Goal: Download file/media

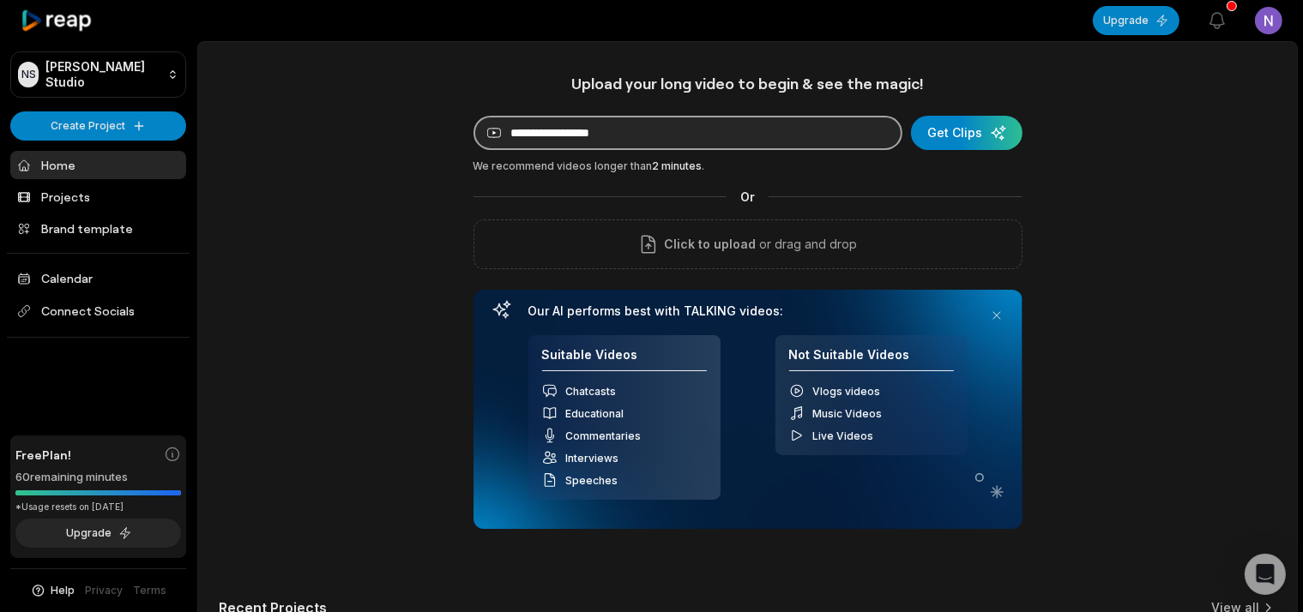
click at [662, 129] on input at bounding box center [687, 133] width 429 height 34
paste input "**********"
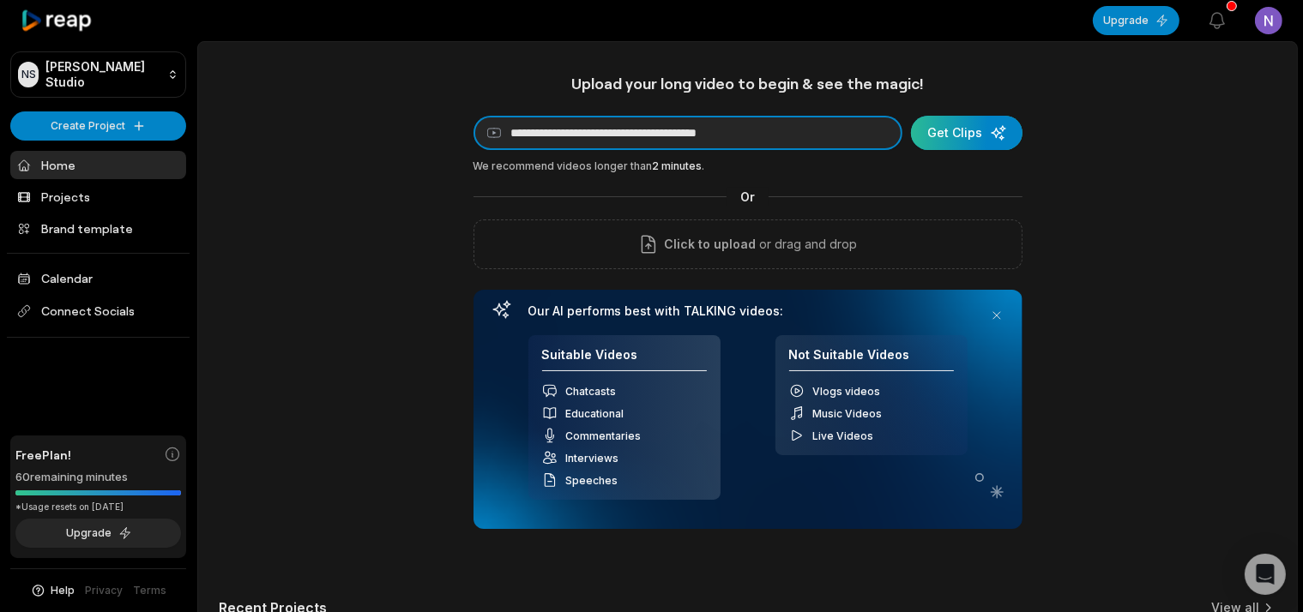
type input "**********"
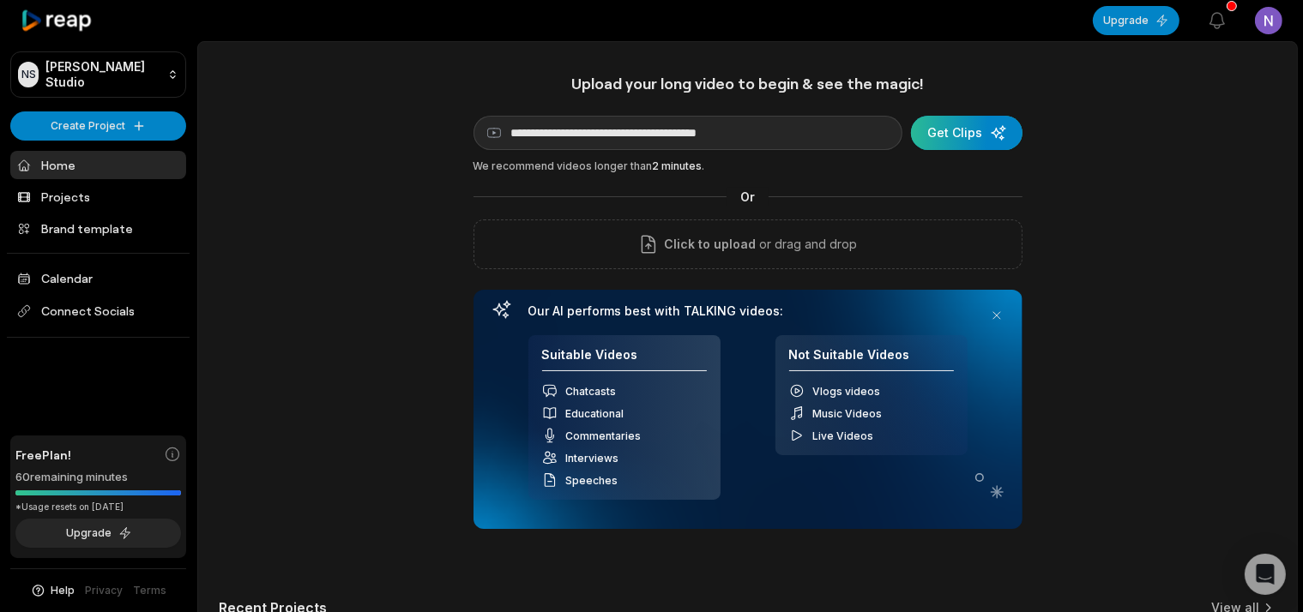
click at [956, 135] on div "submit" at bounding box center [966, 133] width 111 height 34
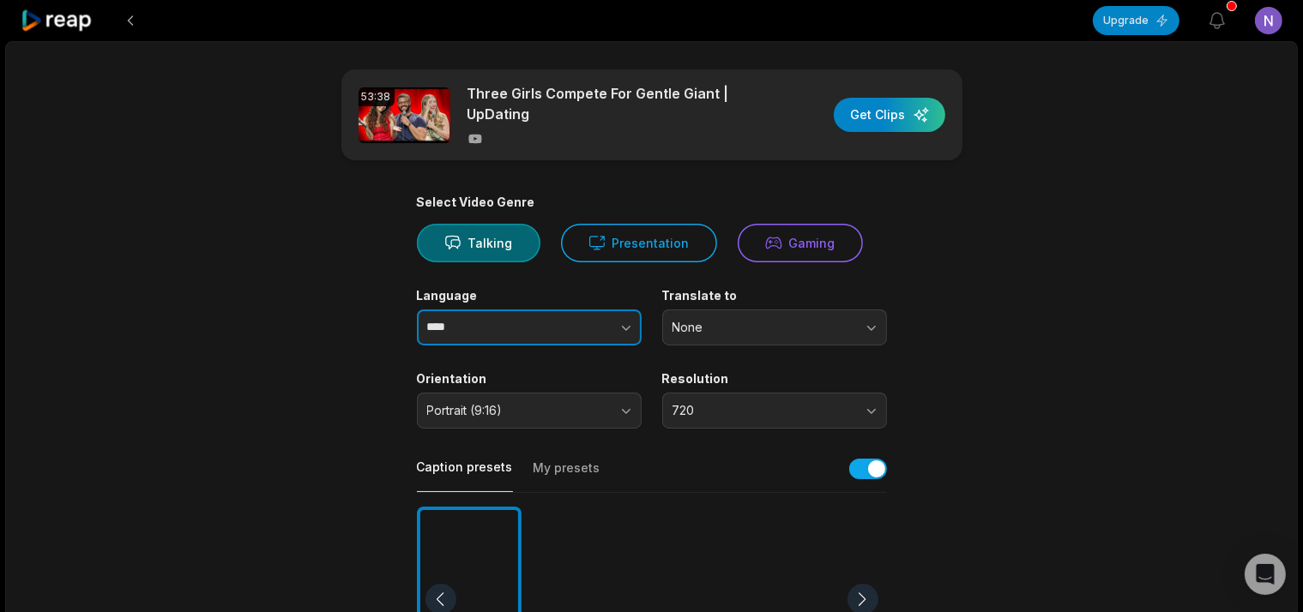
click at [595, 324] on button "button" at bounding box center [592, 328] width 98 height 36
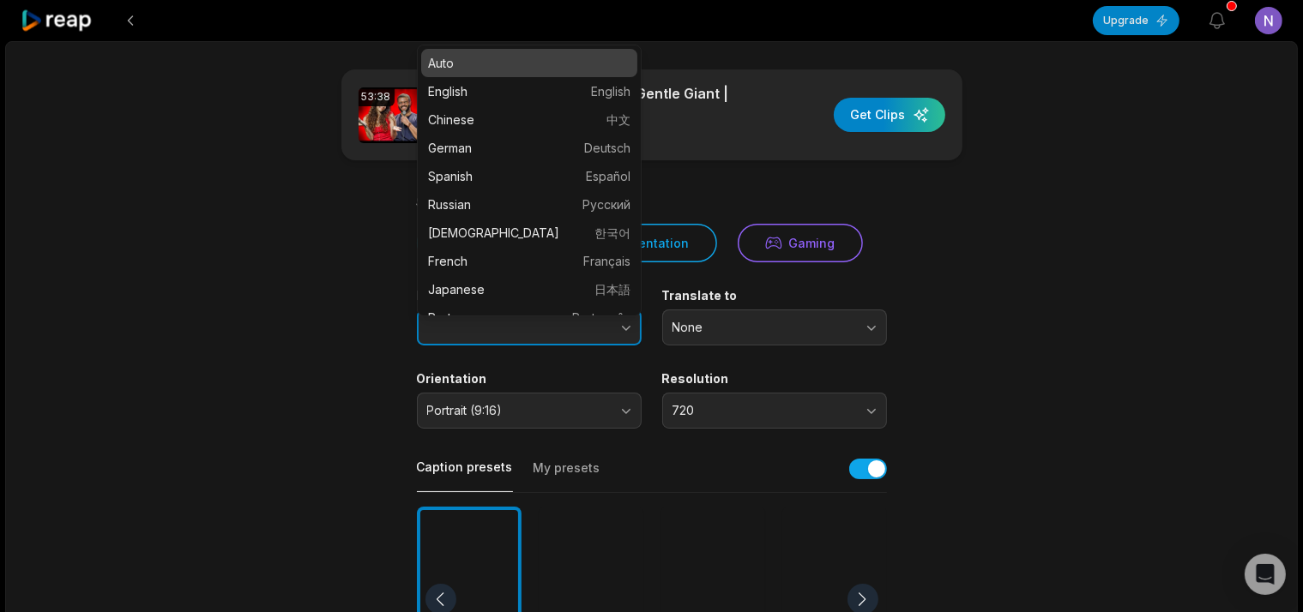
type input "****"
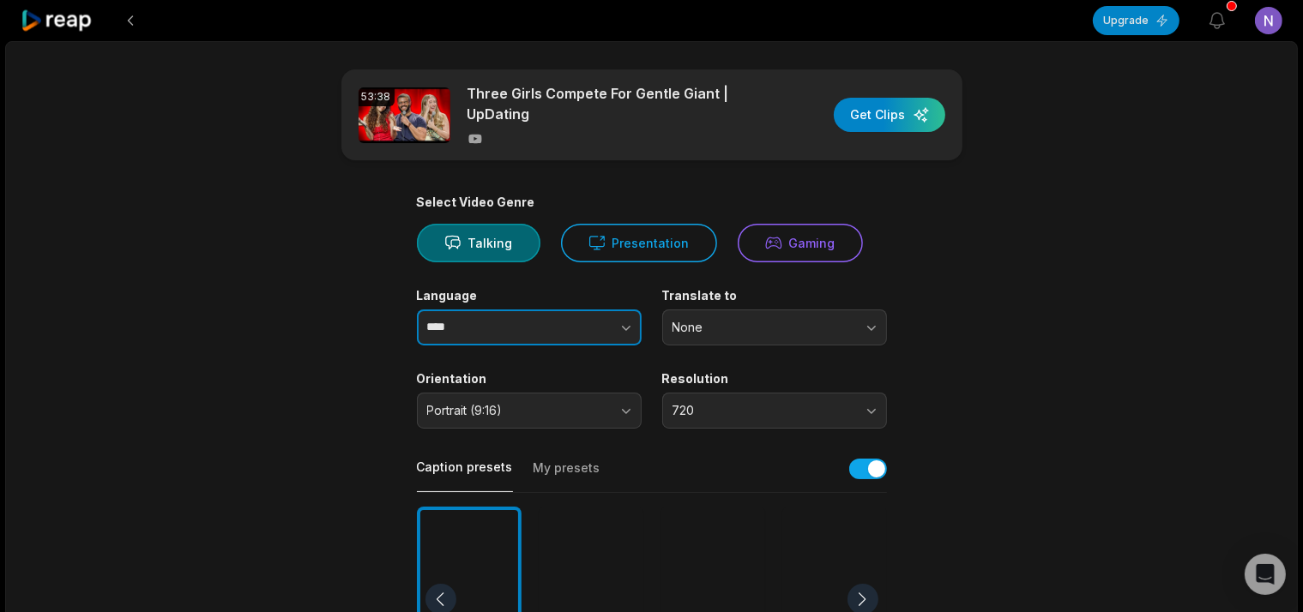
scroll to position [90, 0]
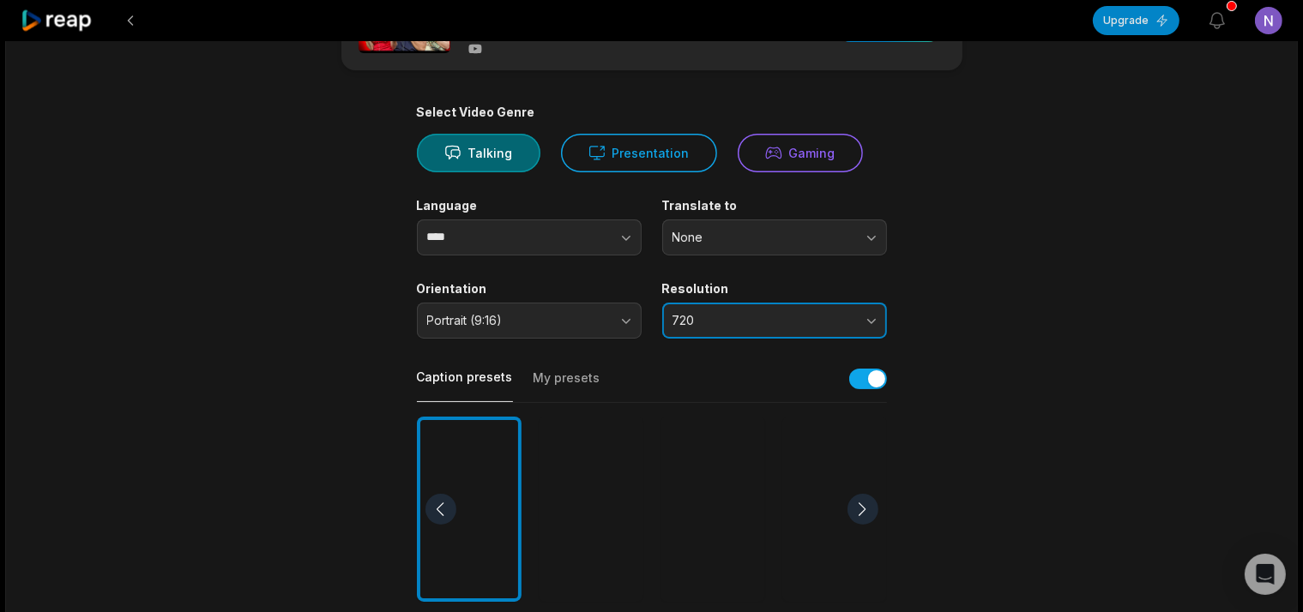
click at [715, 310] on button "720" at bounding box center [774, 321] width 225 height 36
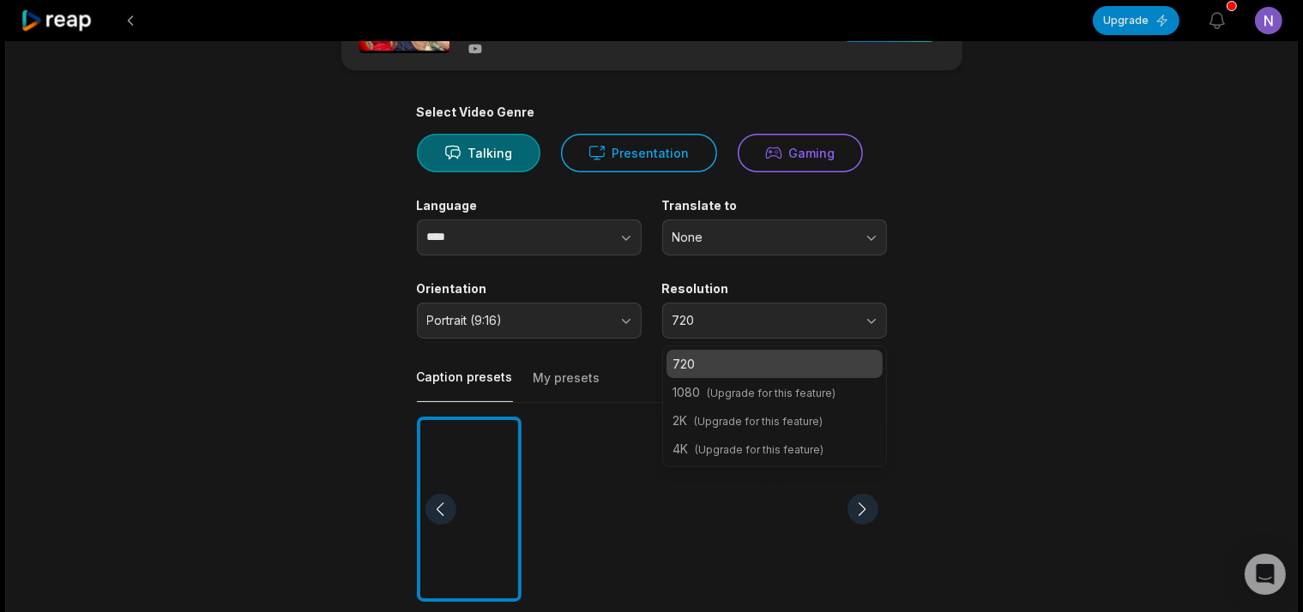
click at [719, 352] on div "720" at bounding box center [774, 364] width 216 height 28
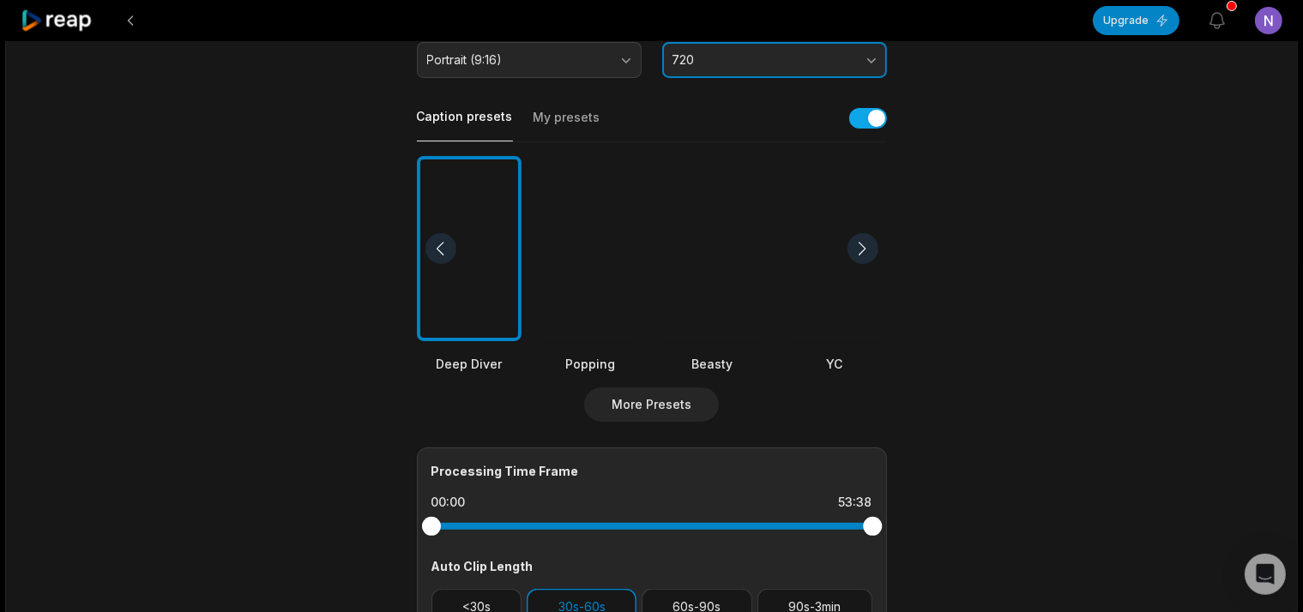
scroll to position [362, 0]
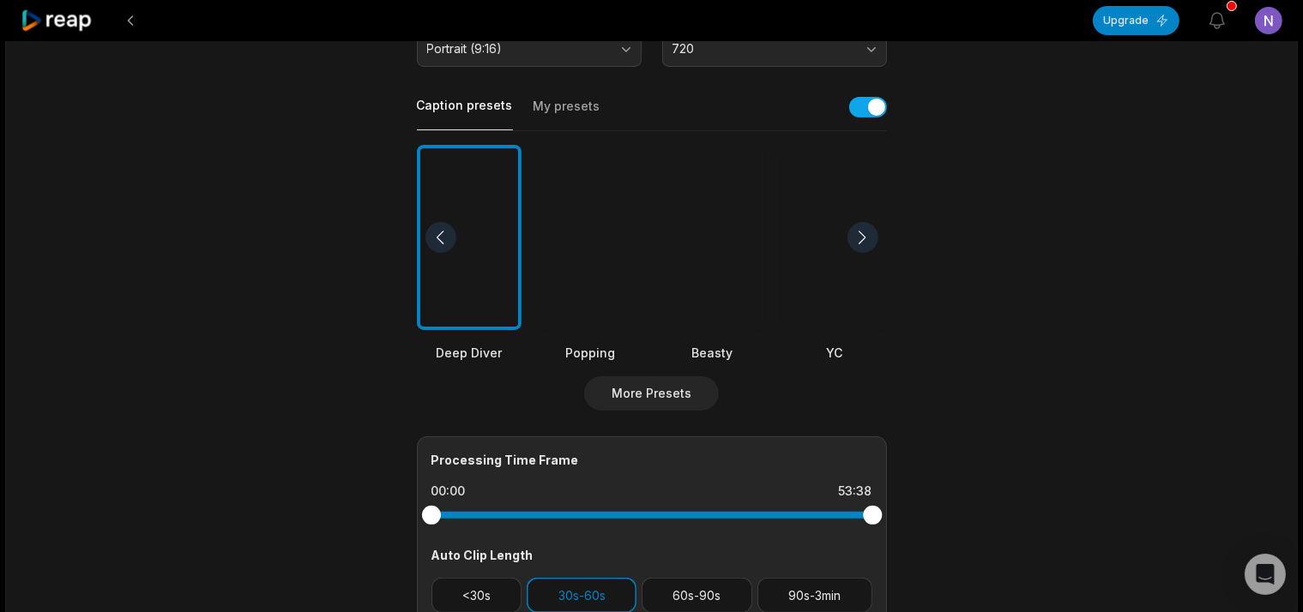
click at [588, 251] on div at bounding box center [590, 238] width 105 height 186
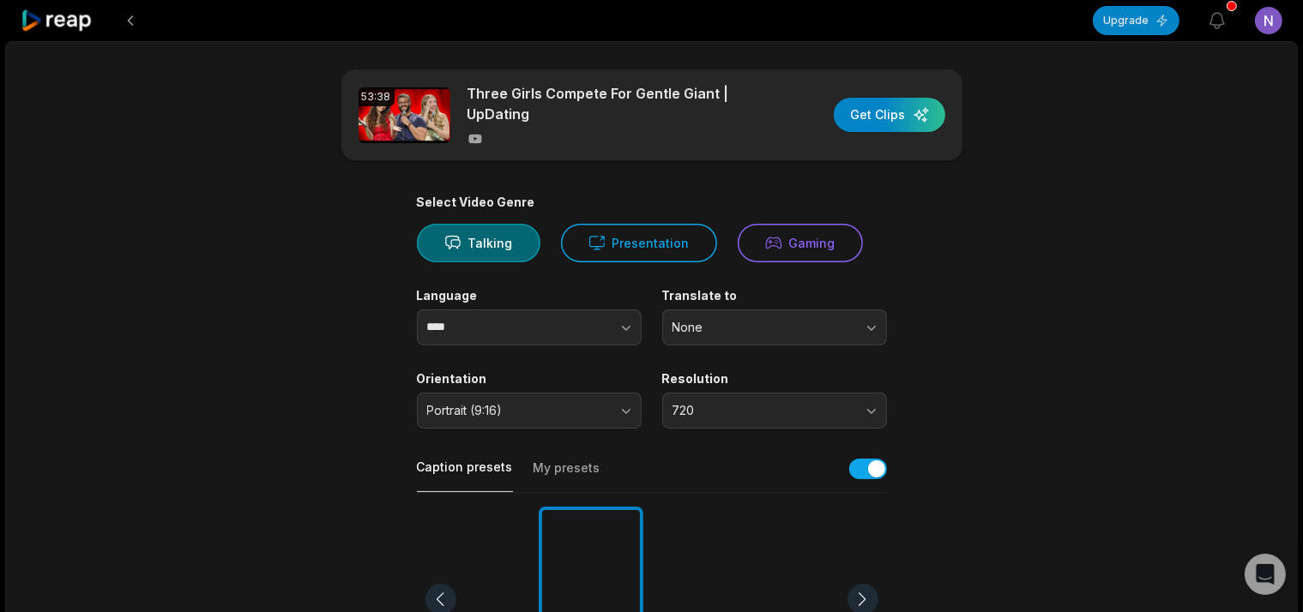
scroll to position [0, 0]
click at [893, 127] on div "button" at bounding box center [888, 115] width 111 height 34
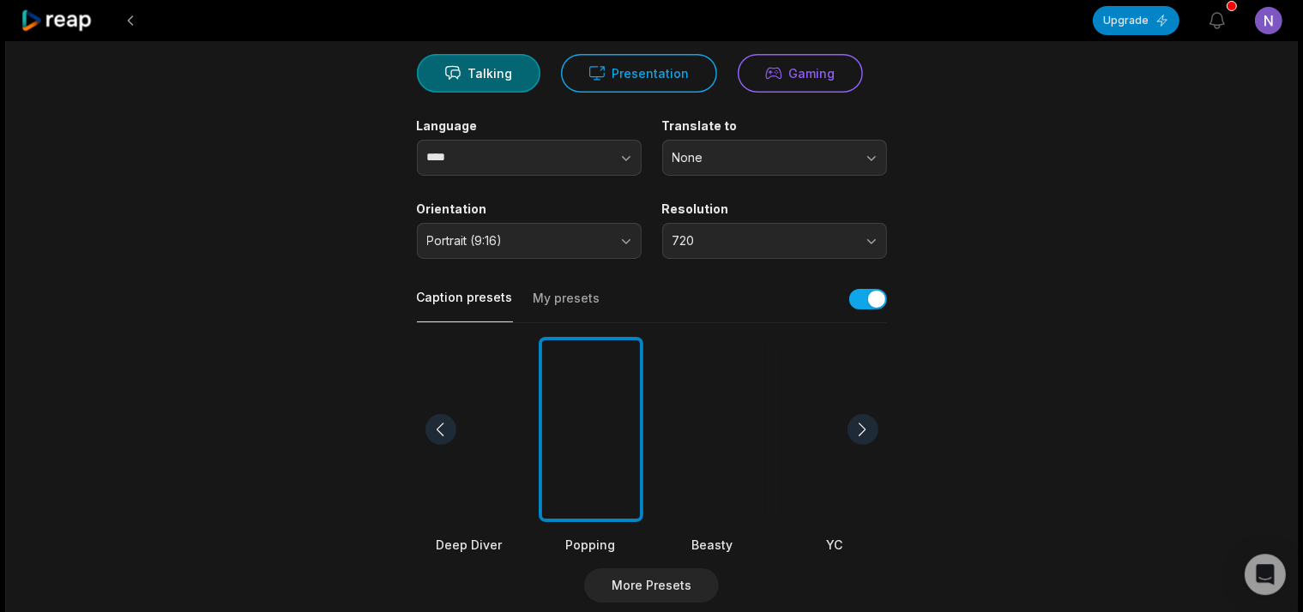
scroll to position [181, 0]
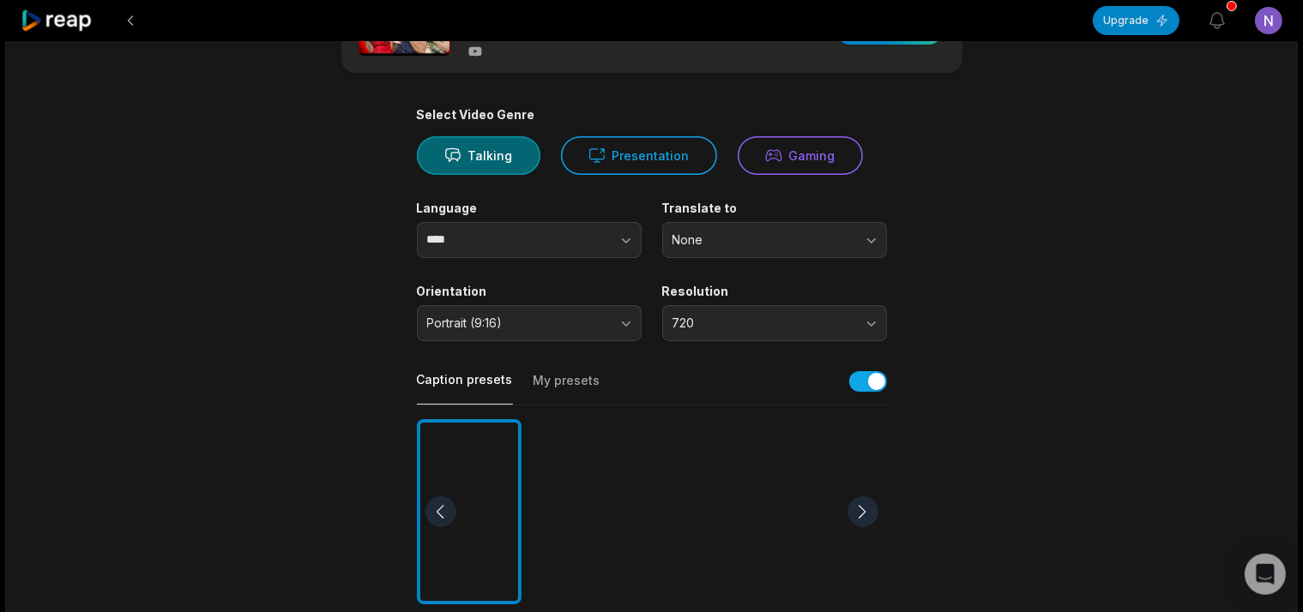
scroll to position [87, 0]
click at [590, 513] on div at bounding box center [590, 513] width 105 height 186
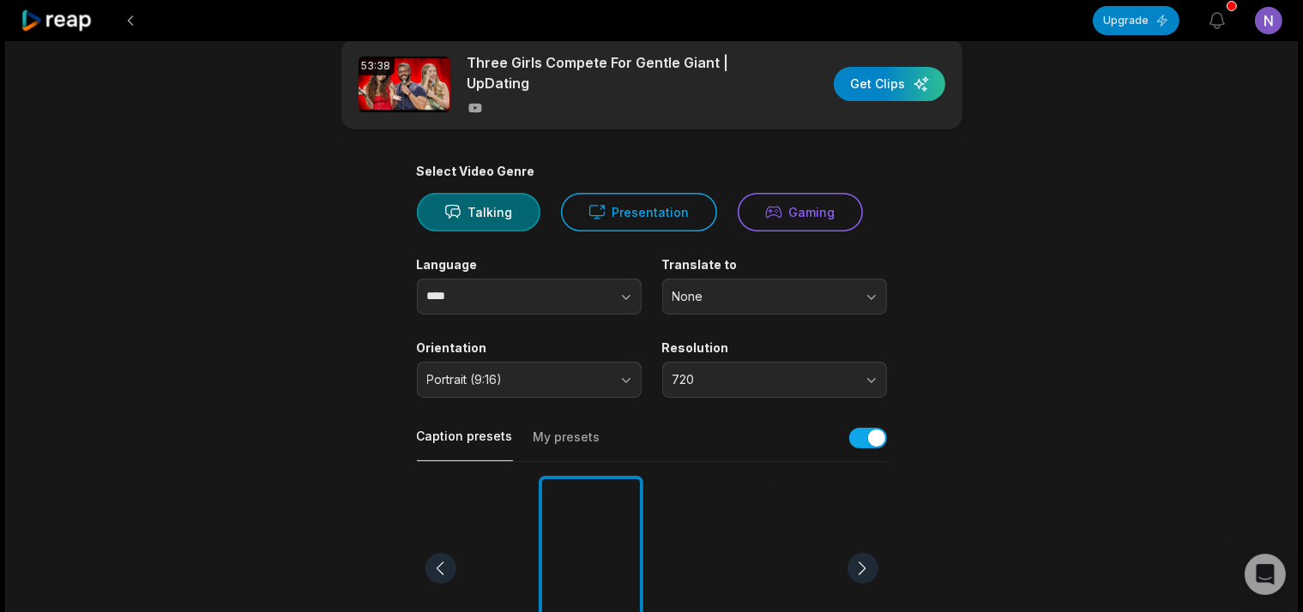
scroll to position [0, 0]
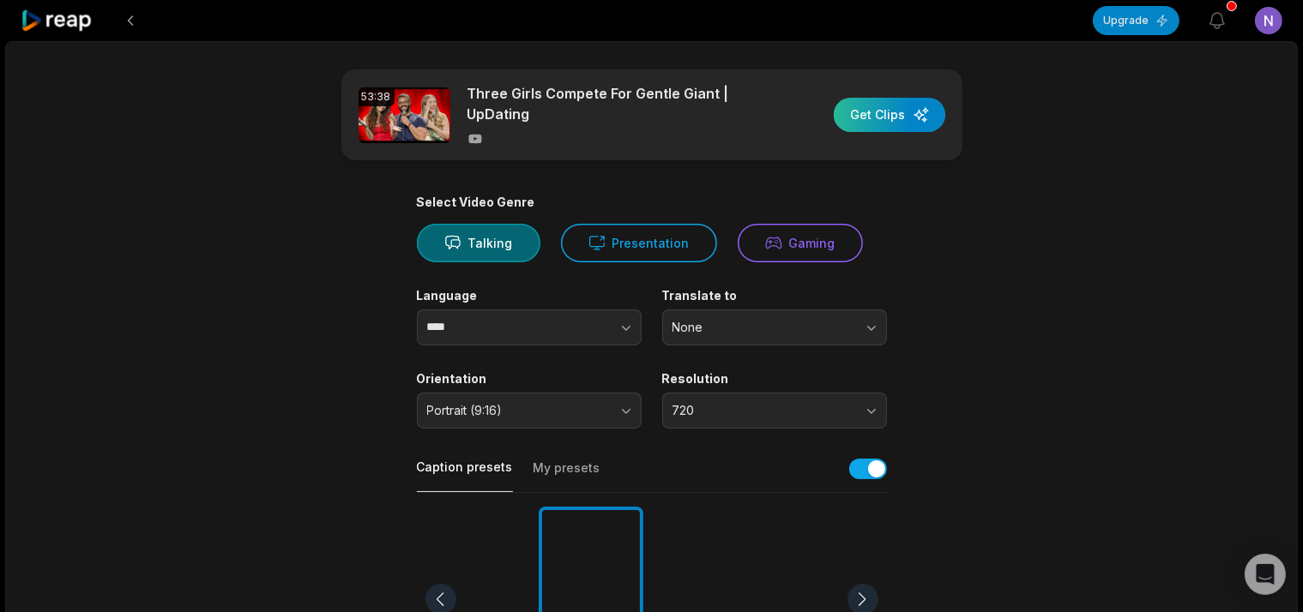
drag, startPoint x: 884, startPoint y: 144, endPoint x: 897, endPoint y: 124, distance: 23.5
click at [897, 126] on div "53:38 Three Girls Compete For Gentle Giant | UpDating Get Clips" at bounding box center [651, 114] width 621 height 91
click at [897, 124] on div "button" at bounding box center [888, 115] width 111 height 34
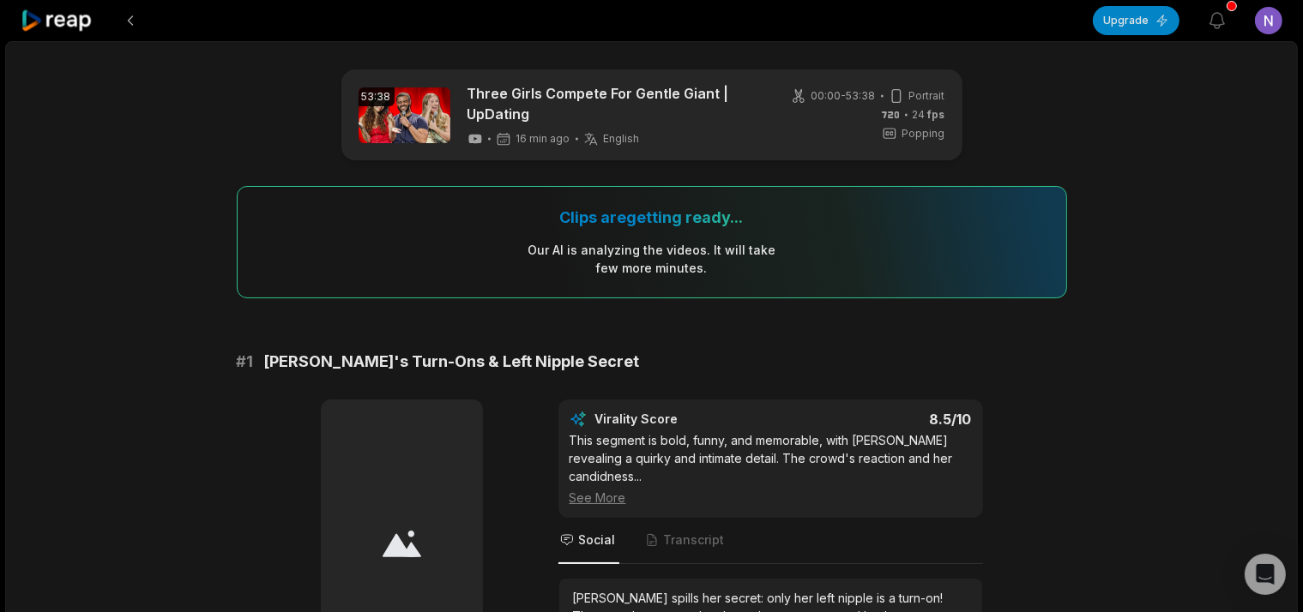
drag, startPoint x: 935, startPoint y: 113, endPoint x: 958, endPoint y: 101, distance: 26.1
click at [958, 101] on div "53:38 Three Girls Compete For Gentle Giant | UpDating 16 min ago English en 00:…" at bounding box center [651, 114] width 621 height 91
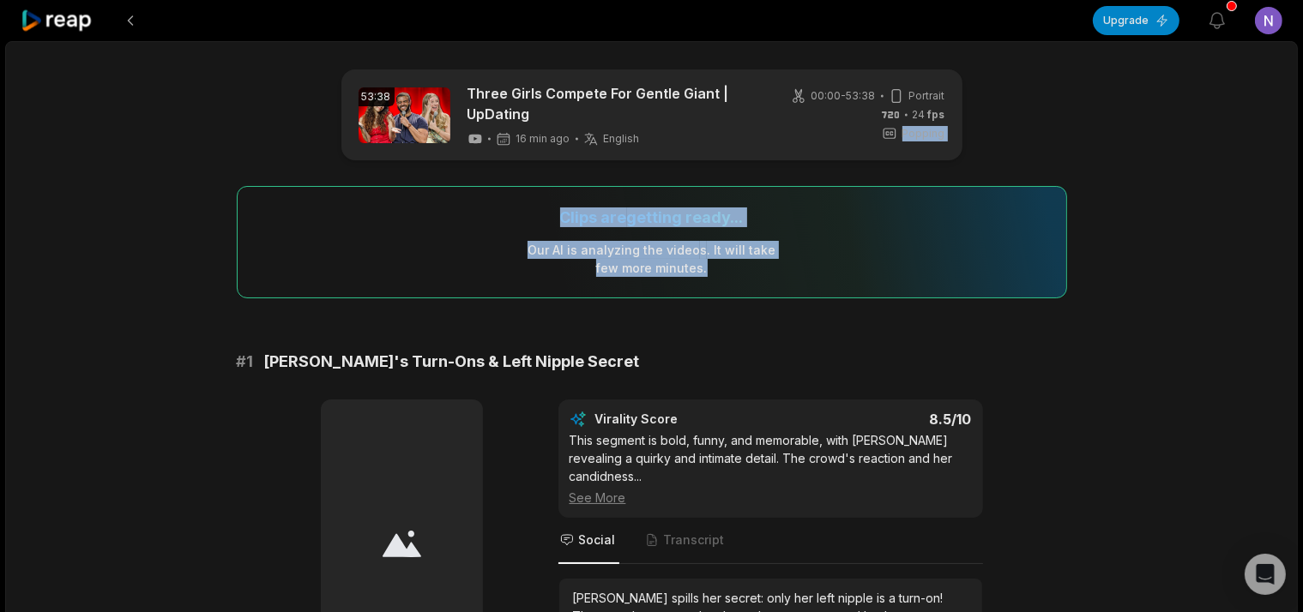
drag, startPoint x: 926, startPoint y: 109, endPoint x: 1182, endPoint y: 280, distance: 307.3
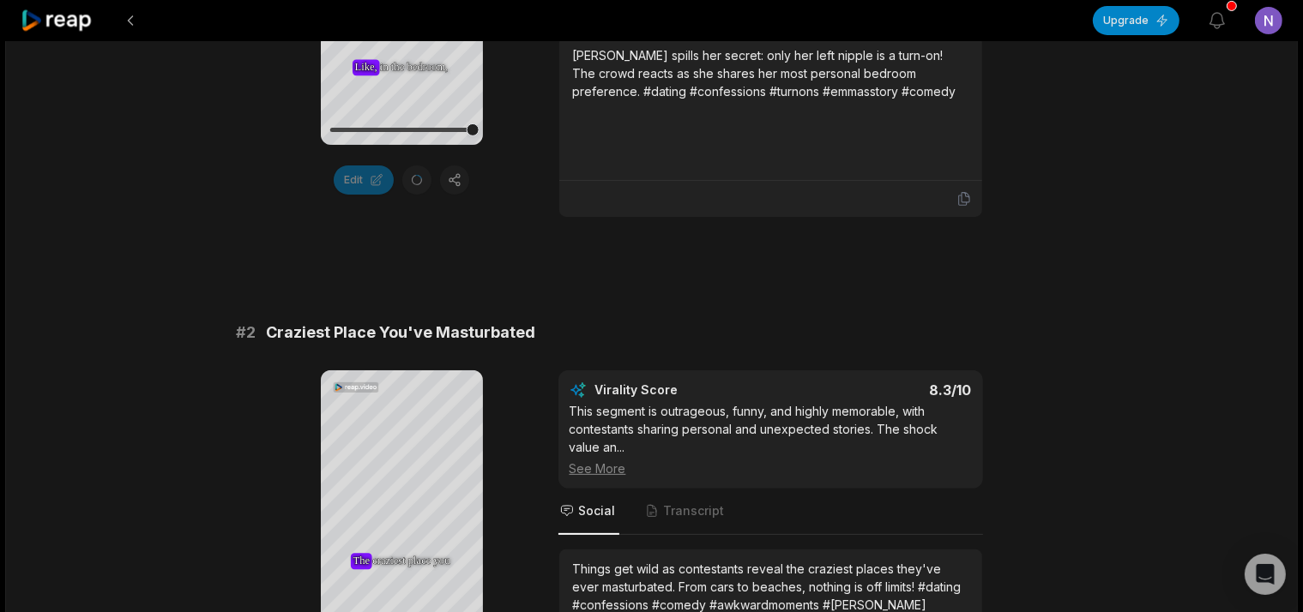
scroll to position [634, 0]
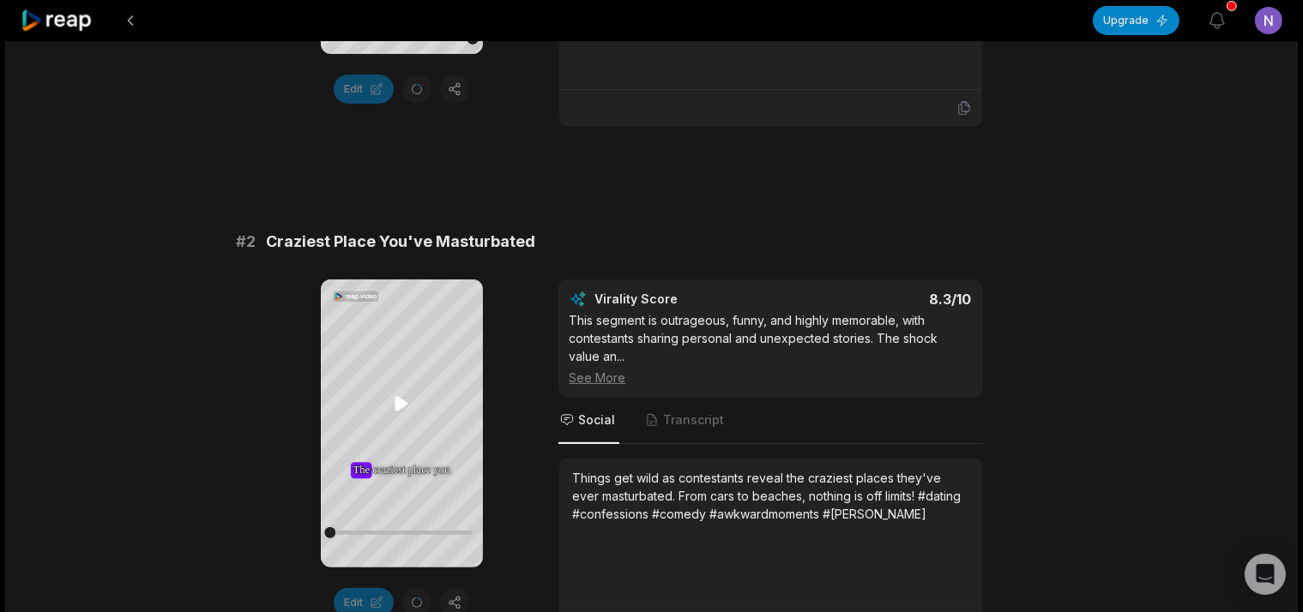
click at [400, 402] on icon at bounding box center [401, 404] width 13 height 15
click at [401, 410] on icon at bounding box center [401, 404] width 21 height 21
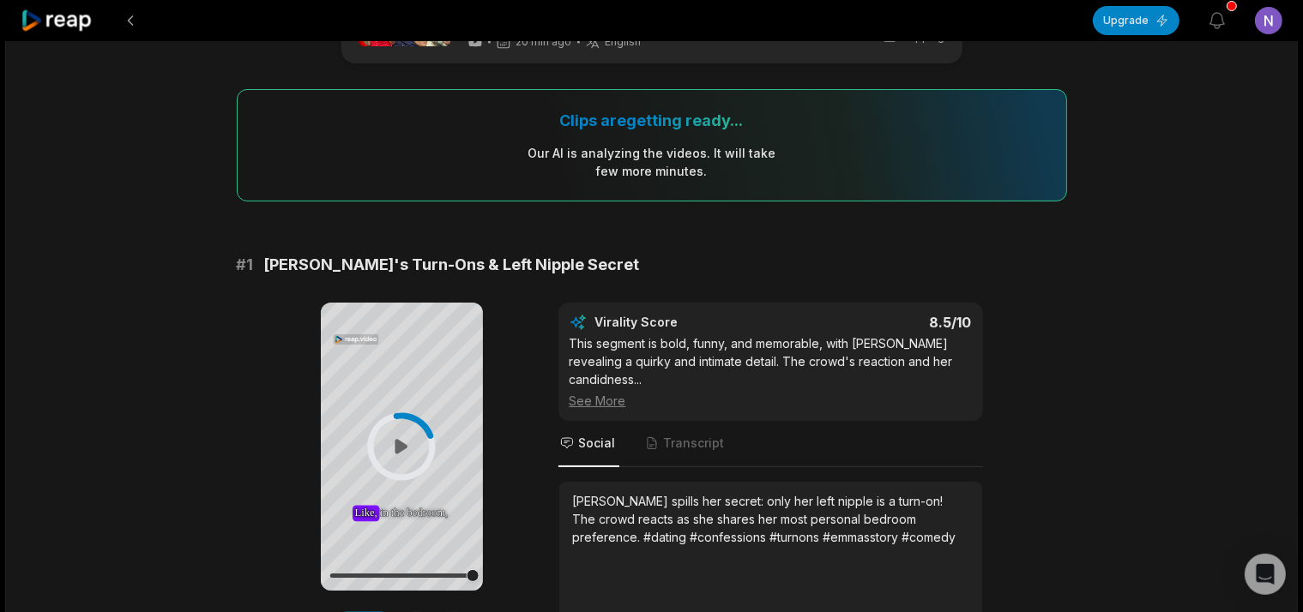
scroll to position [181, 0]
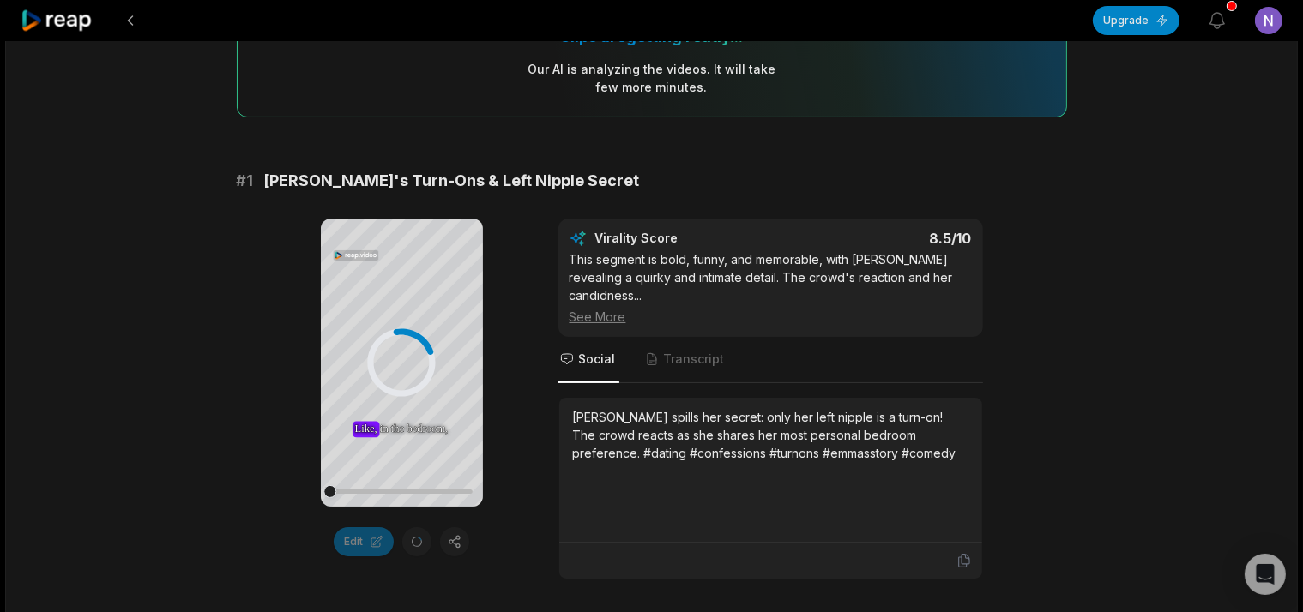
drag, startPoint x: 472, startPoint y: 490, endPoint x: 165, endPoint y: 500, distance: 308.0
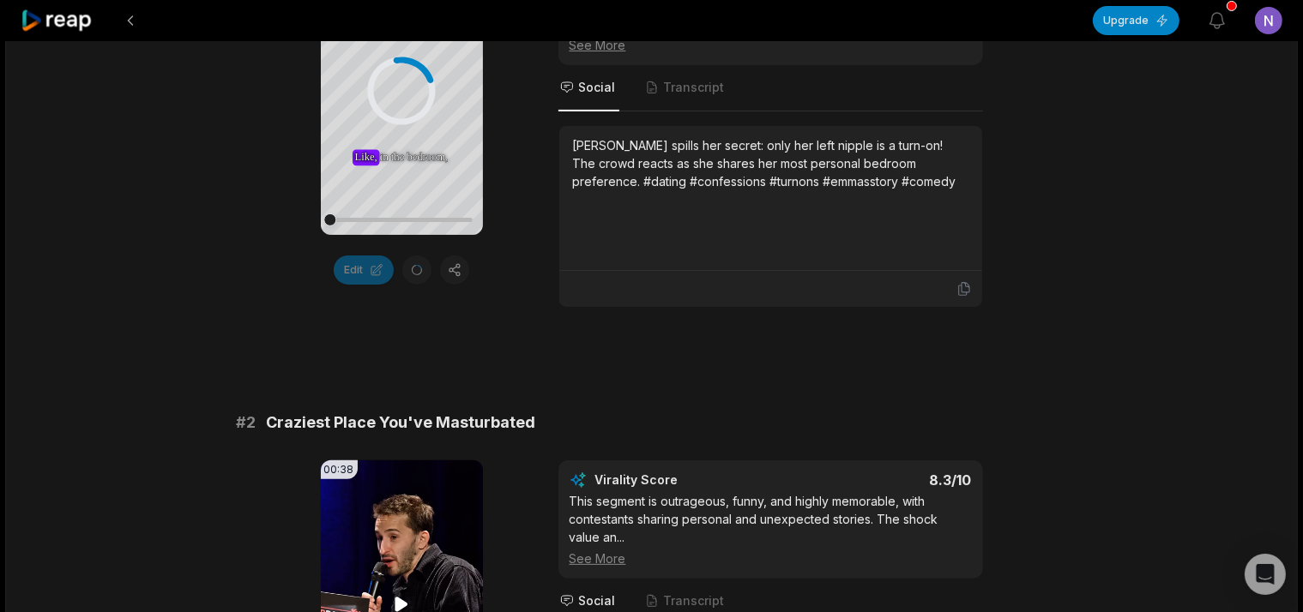
scroll to position [543, 0]
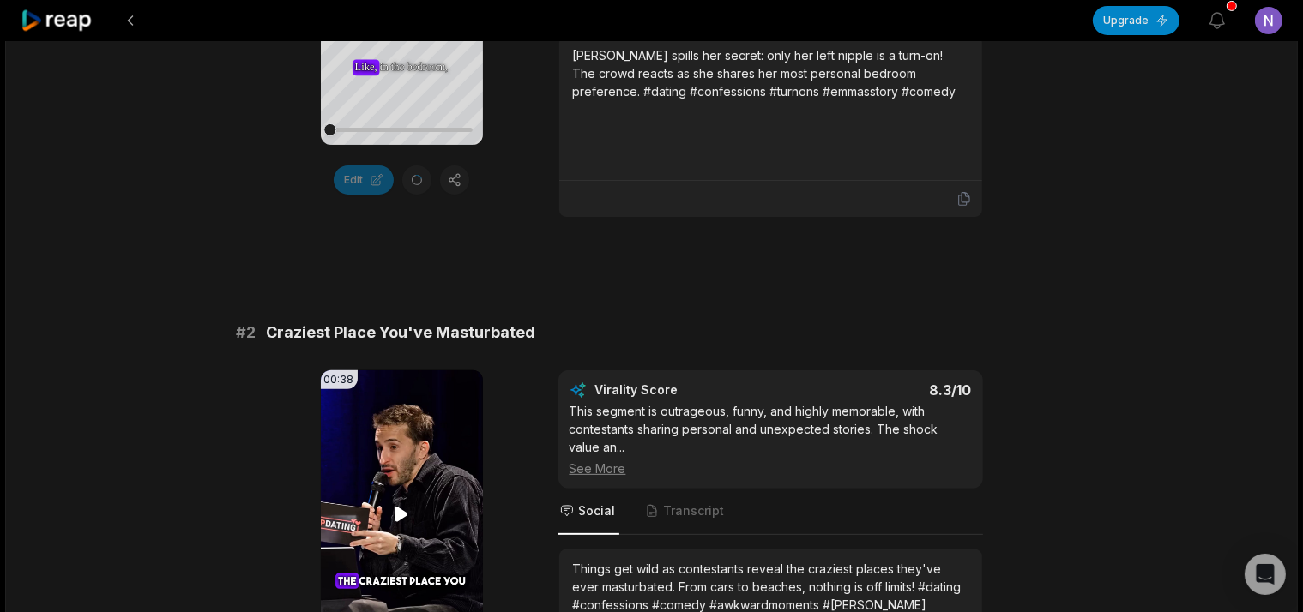
click at [398, 508] on icon at bounding box center [401, 515] width 13 height 15
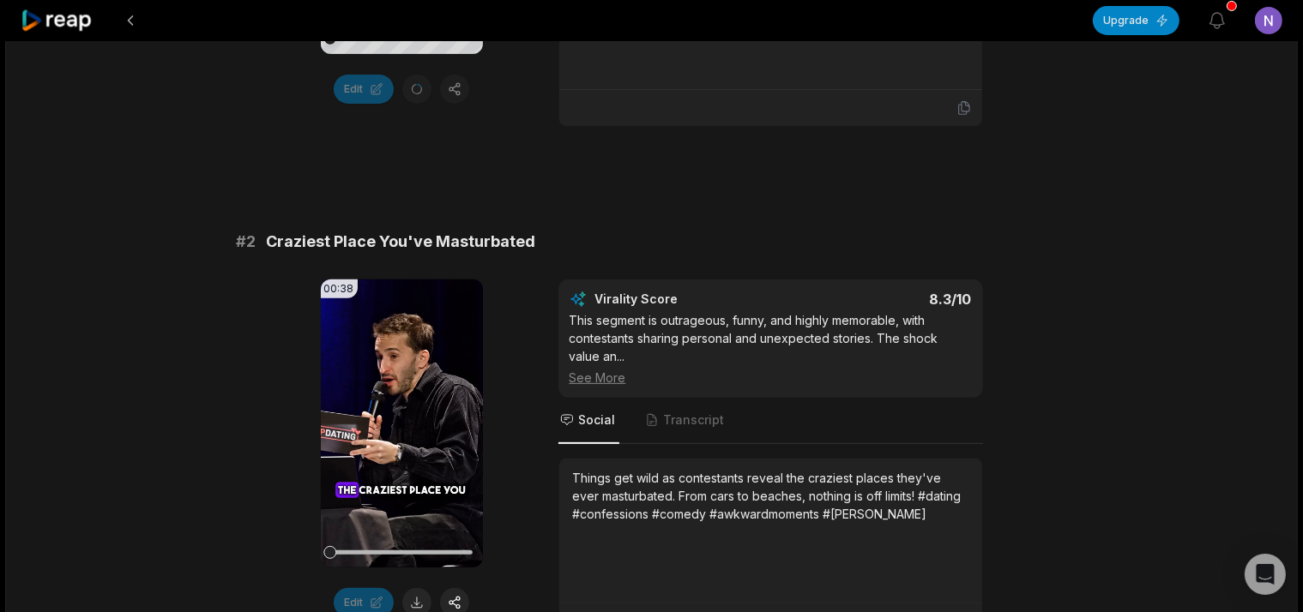
drag, startPoint x: 334, startPoint y: 543, endPoint x: 261, endPoint y: 527, distance: 75.3
click at [261, 527] on div "00:38 Your browser does not support mp4 format. Edit Virality Score 8.3 /10 Thi…" at bounding box center [652, 460] width 830 height 361
click at [403, 413] on icon at bounding box center [401, 423] width 21 height 21
click at [401, 415] on video "Your browser does not support mp4 format." at bounding box center [402, 424] width 162 height 288
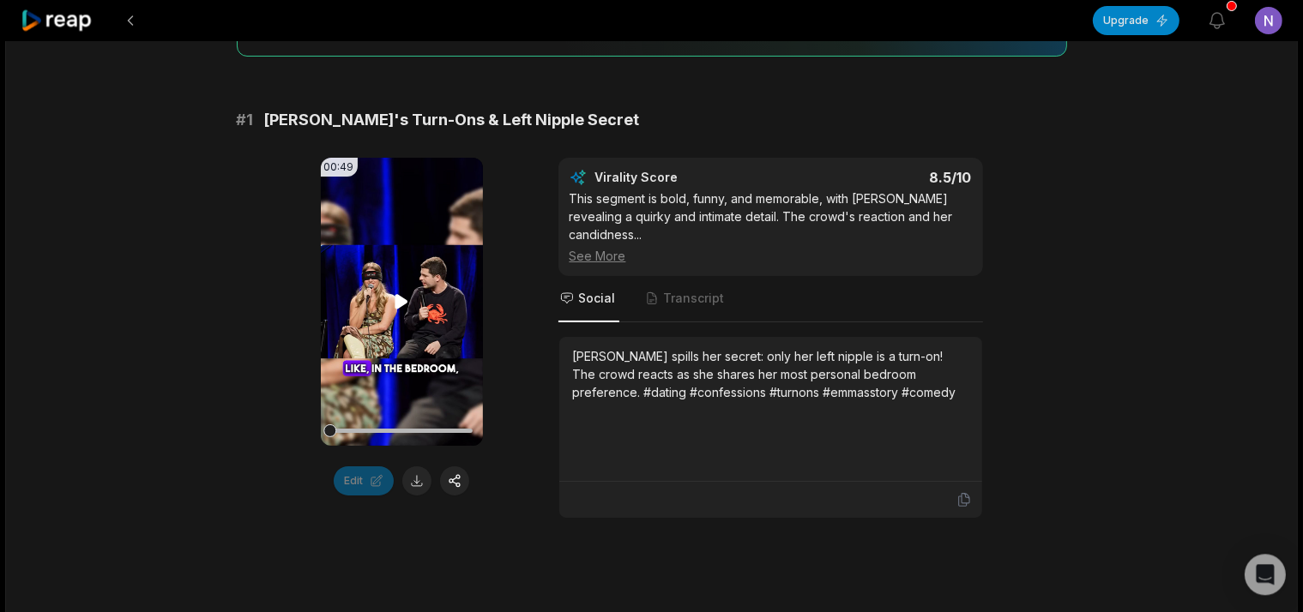
scroll to position [271, 0]
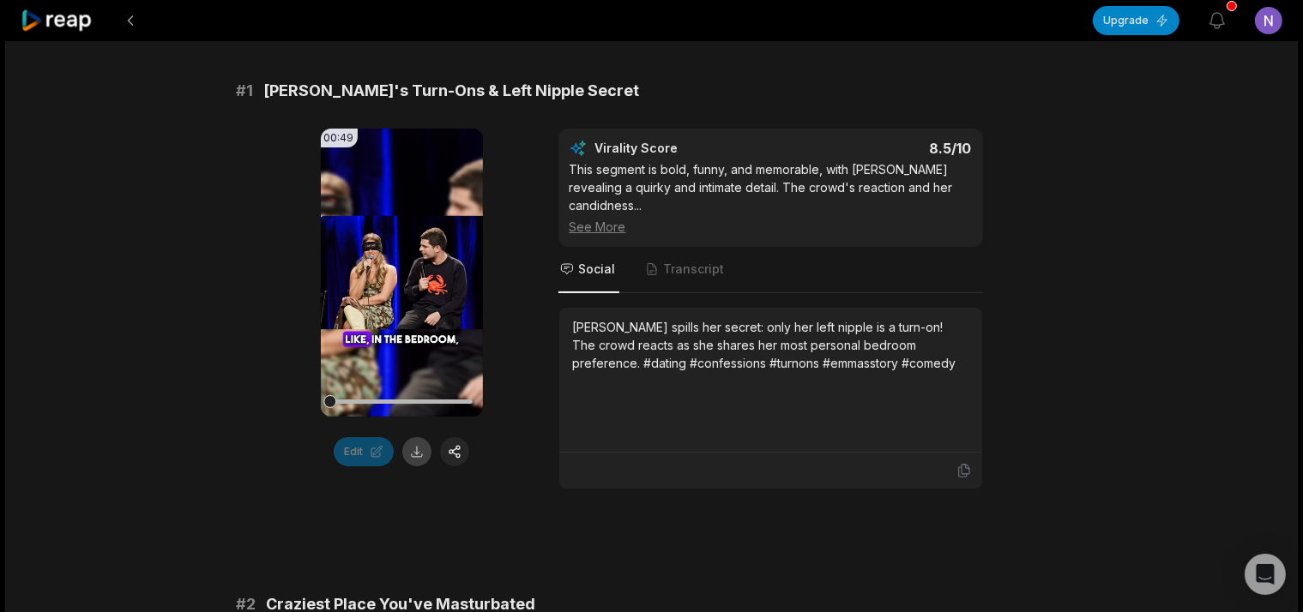
click at [413, 454] on button at bounding box center [416, 451] width 29 height 29
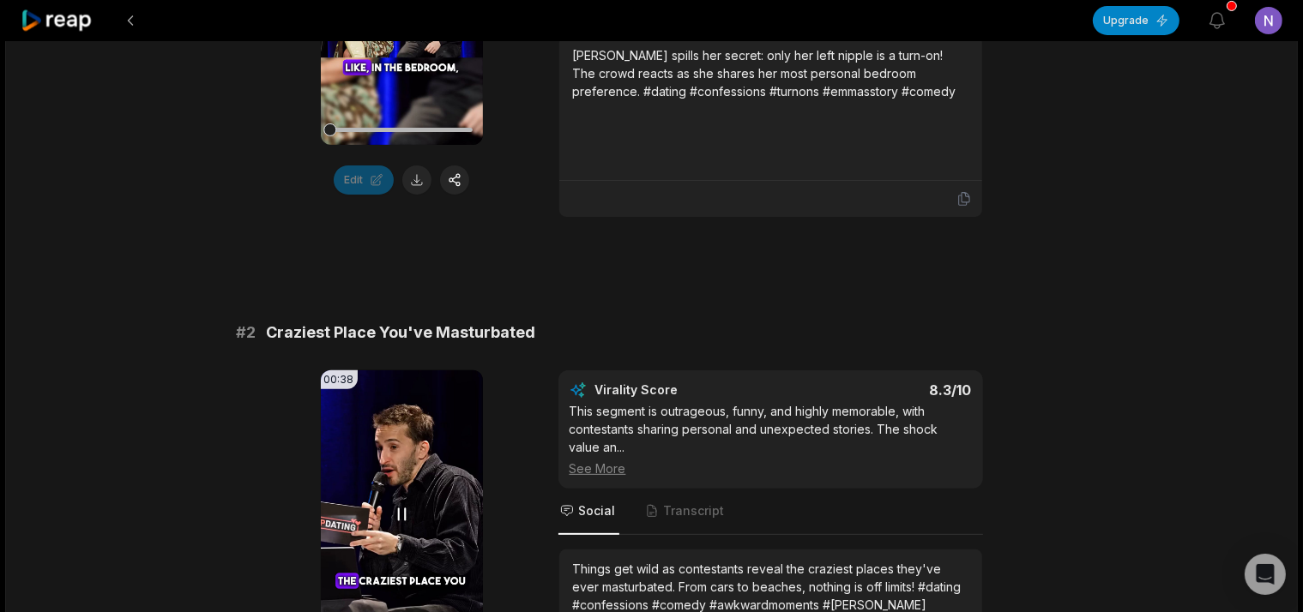
scroll to position [724, 0]
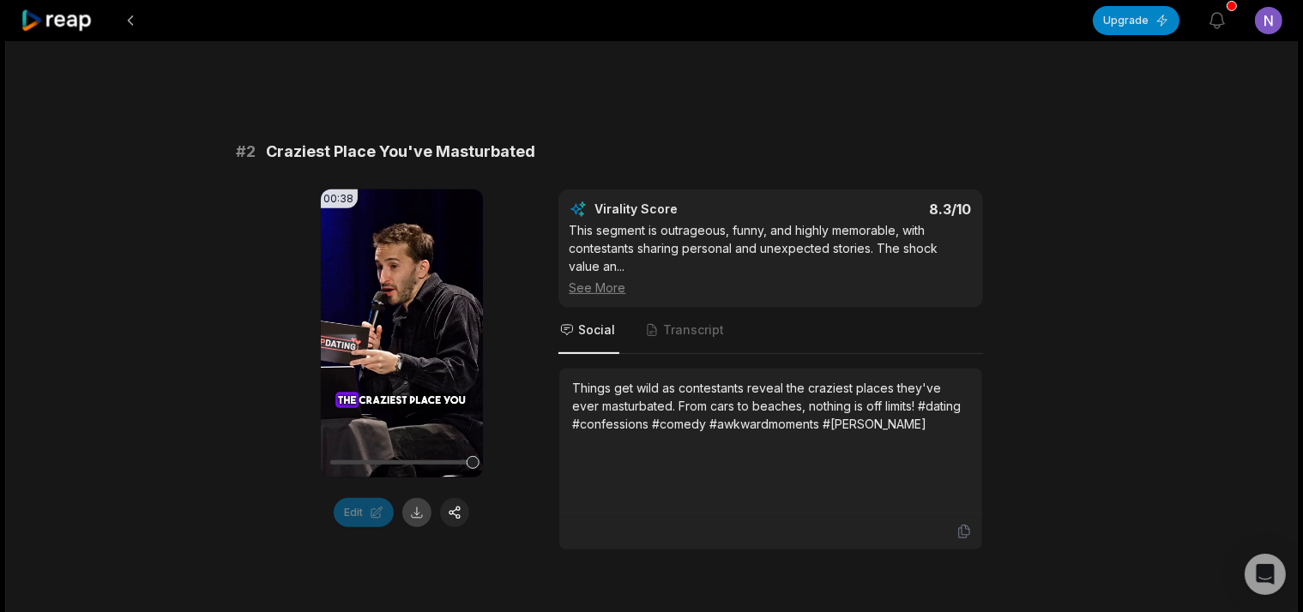
click at [424, 498] on button at bounding box center [416, 512] width 29 height 29
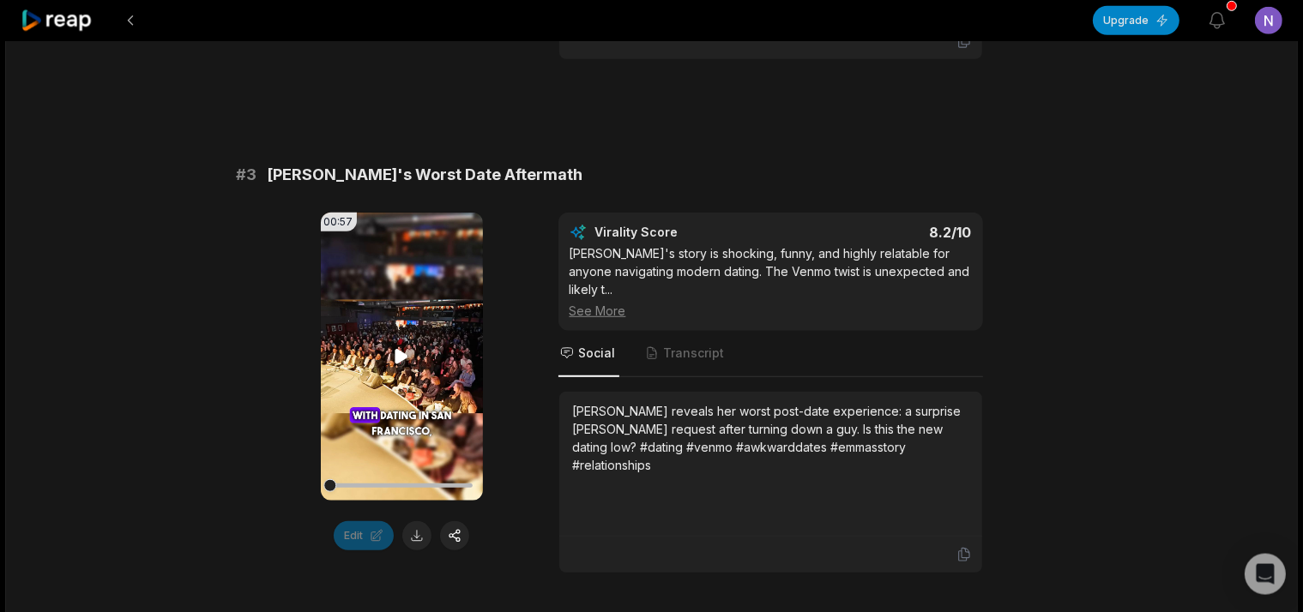
scroll to position [1267, 0]
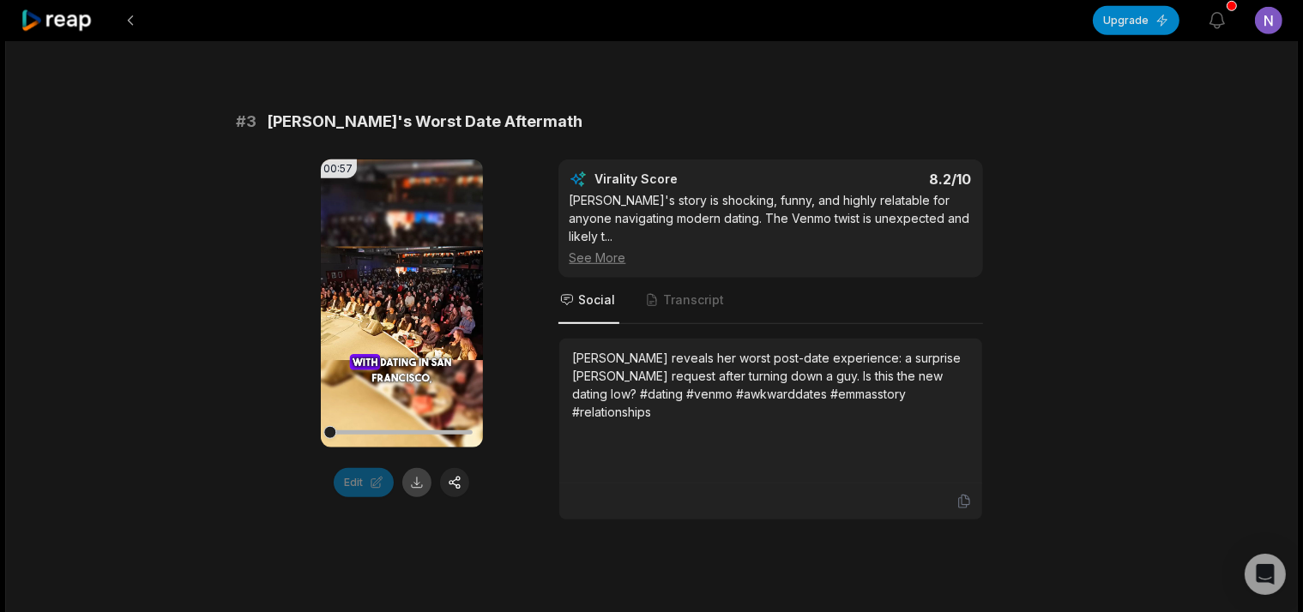
click at [418, 468] on button at bounding box center [416, 482] width 29 height 29
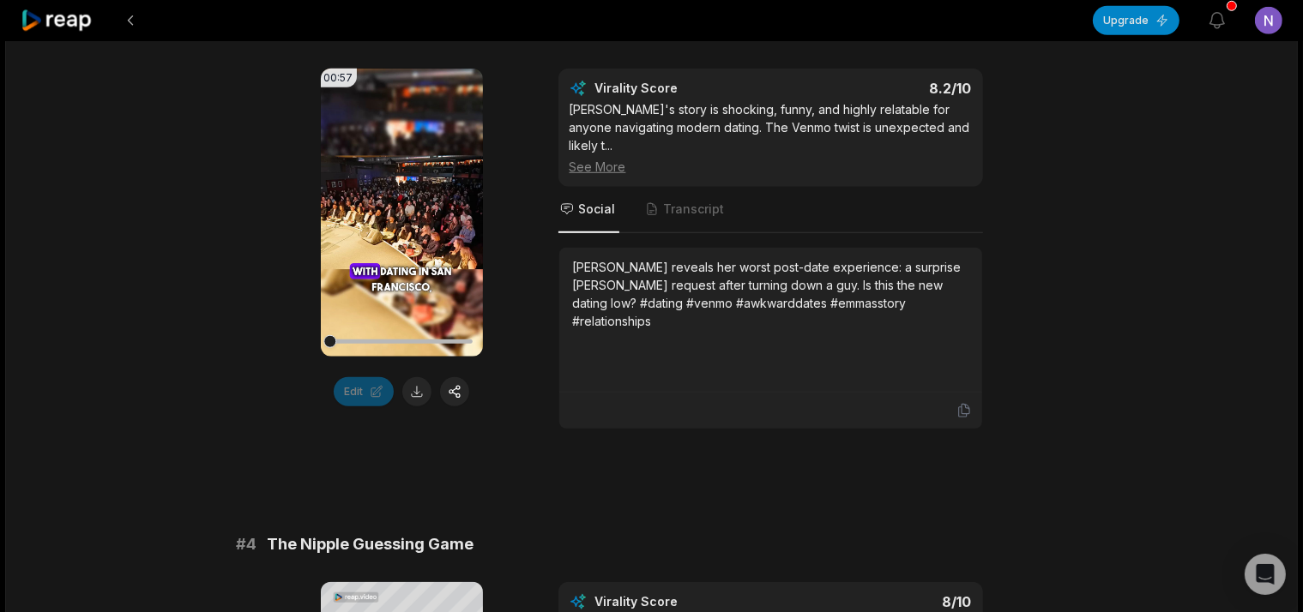
scroll to position [1176, 0]
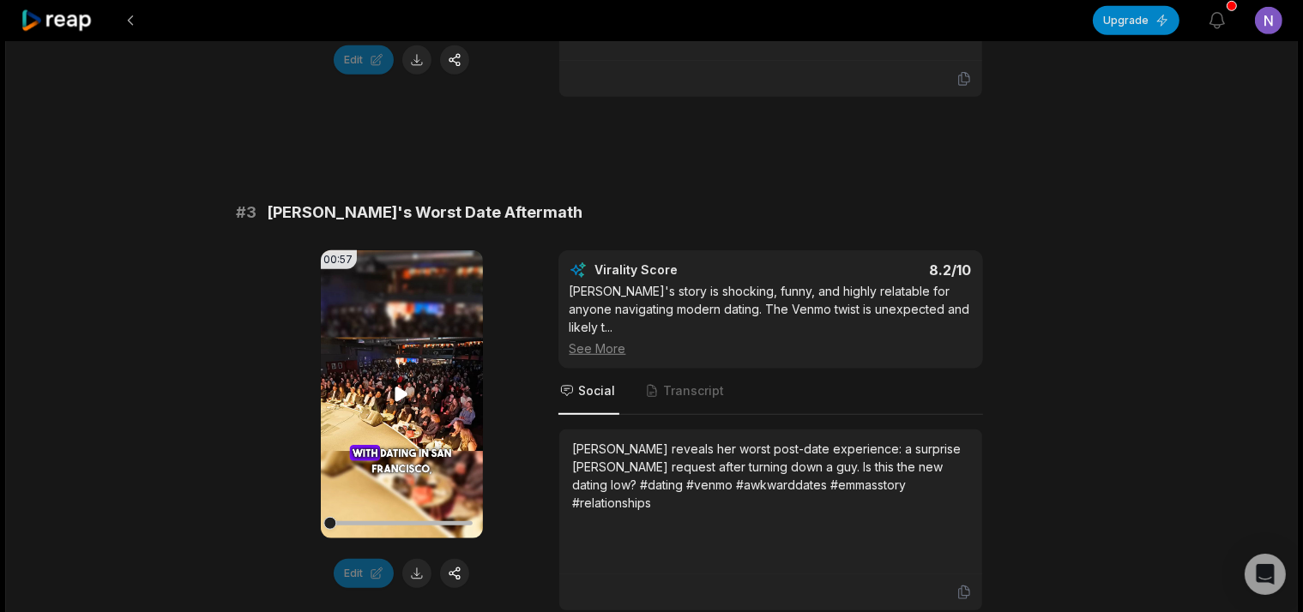
click at [407, 384] on icon at bounding box center [401, 394] width 21 height 21
click at [397, 384] on icon at bounding box center [401, 394] width 21 height 21
click at [397, 388] on icon at bounding box center [401, 395] width 13 height 15
click at [410, 384] on icon at bounding box center [401, 394] width 21 height 21
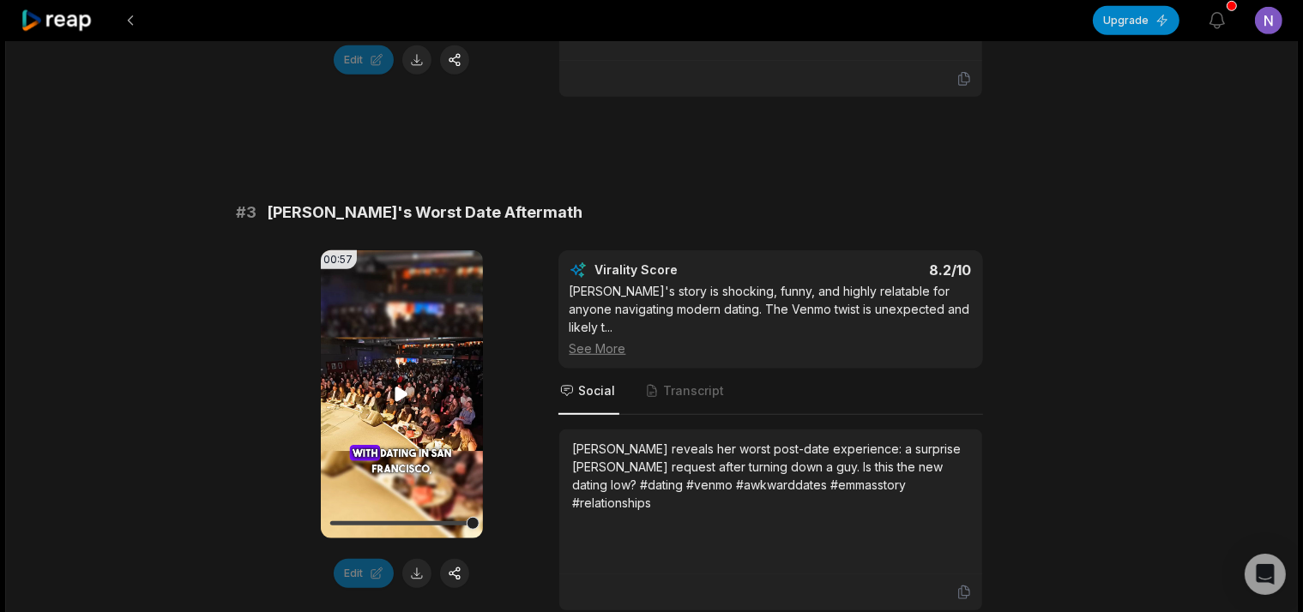
click at [410, 384] on icon at bounding box center [401, 394] width 21 height 21
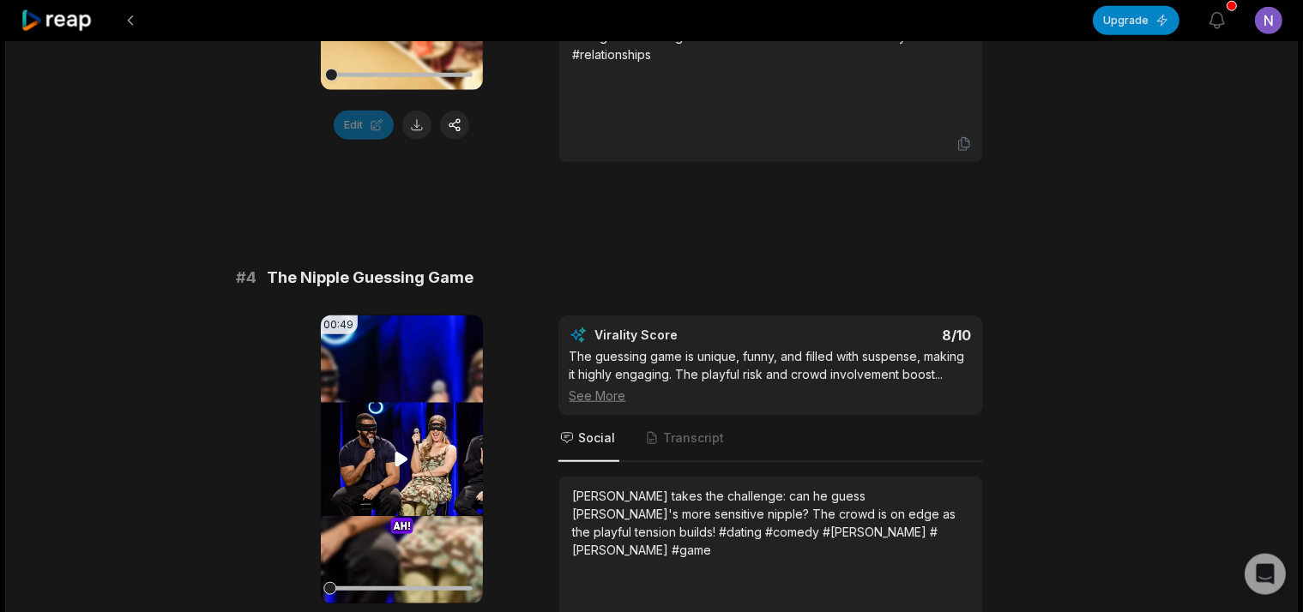
scroll to position [1720, 0]
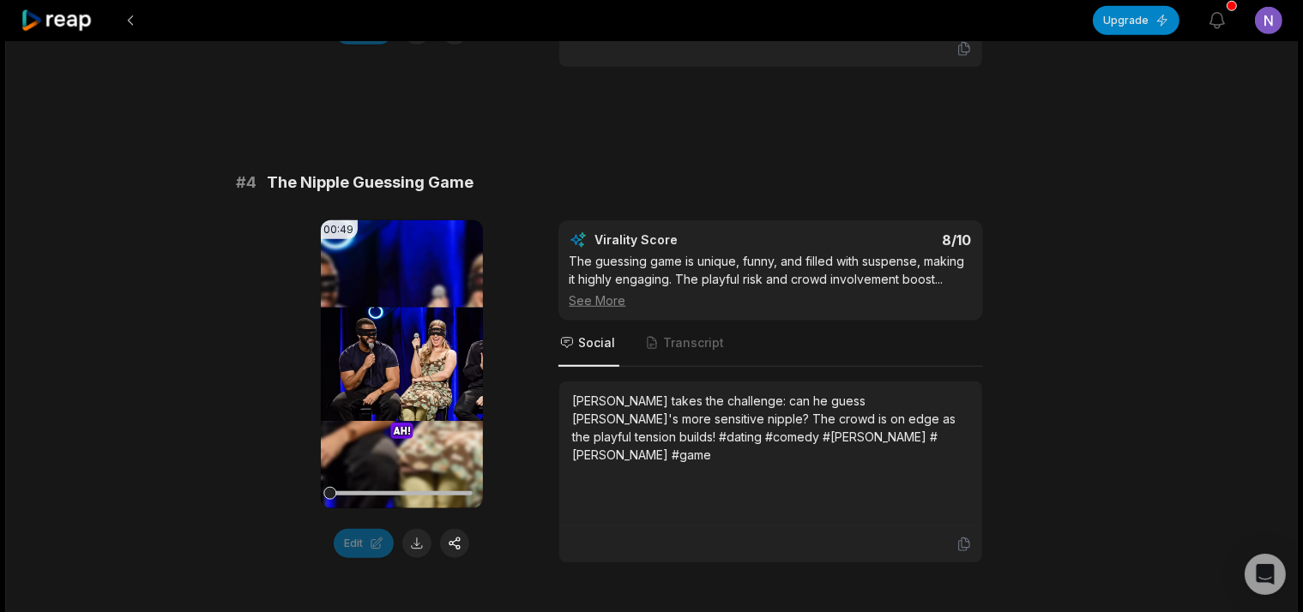
drag, startPoint x: 416, startPoint y: 532, endPoint x: 424, endPoint y: 527, distance: 9.3
click at [415, 532] on button at bounding box center [416, 543] width 29 height 29
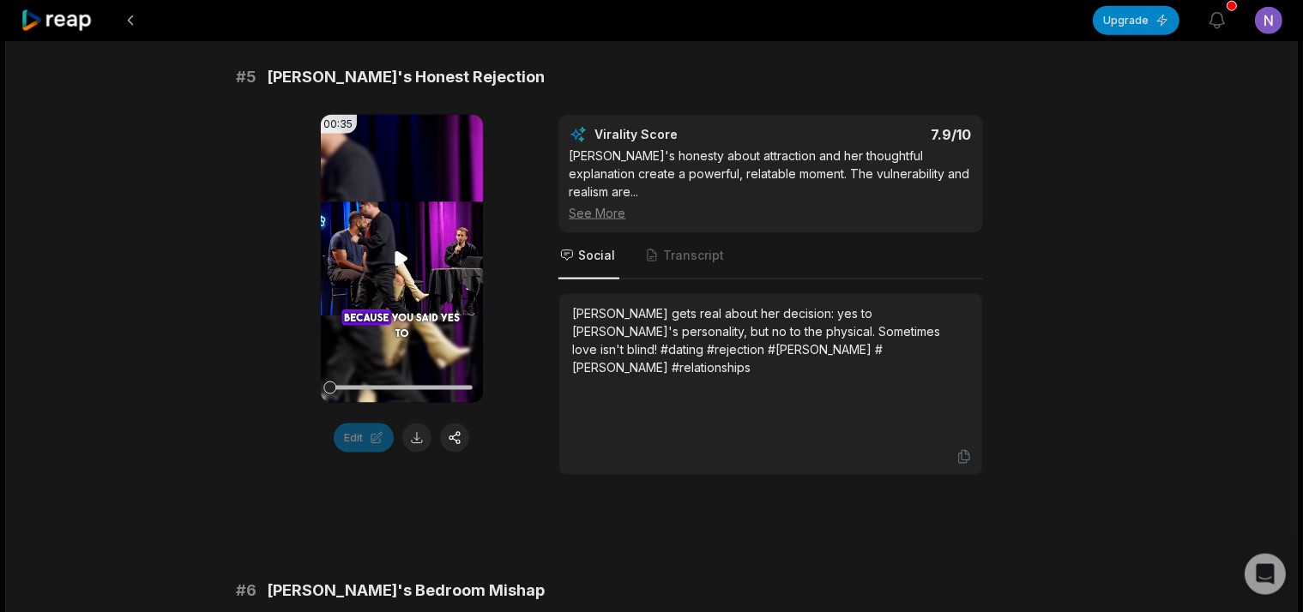
scroll to position [2354, 0]
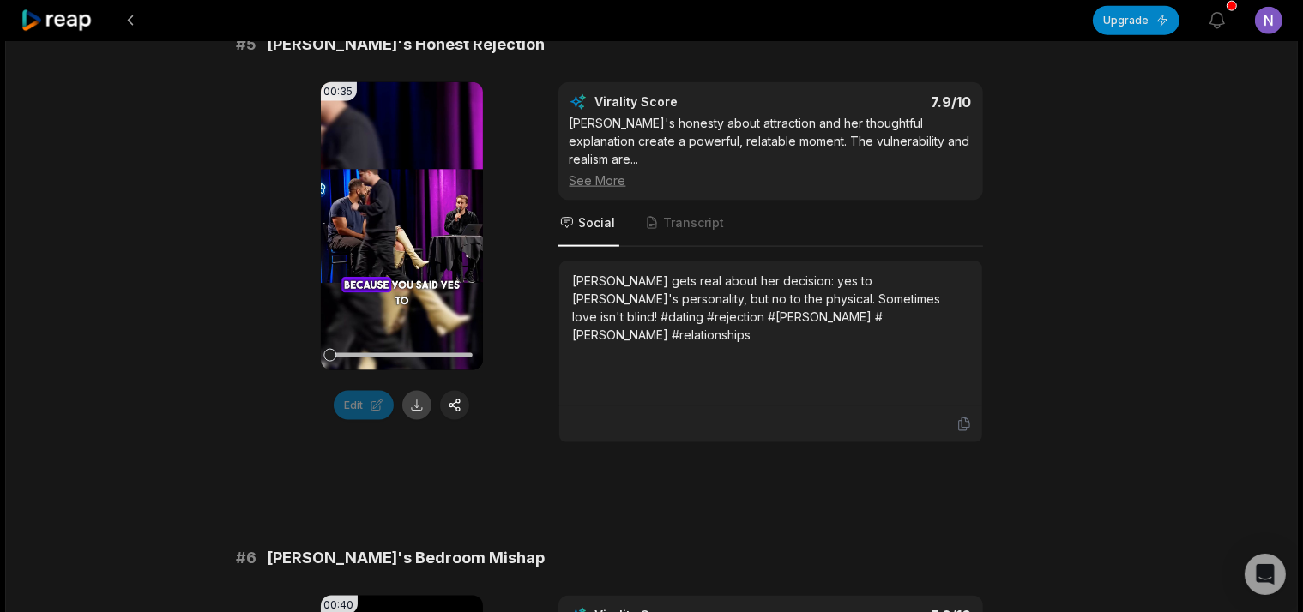
click at [422, 391] on button at bounding box center [416, 405] width 29 height 29
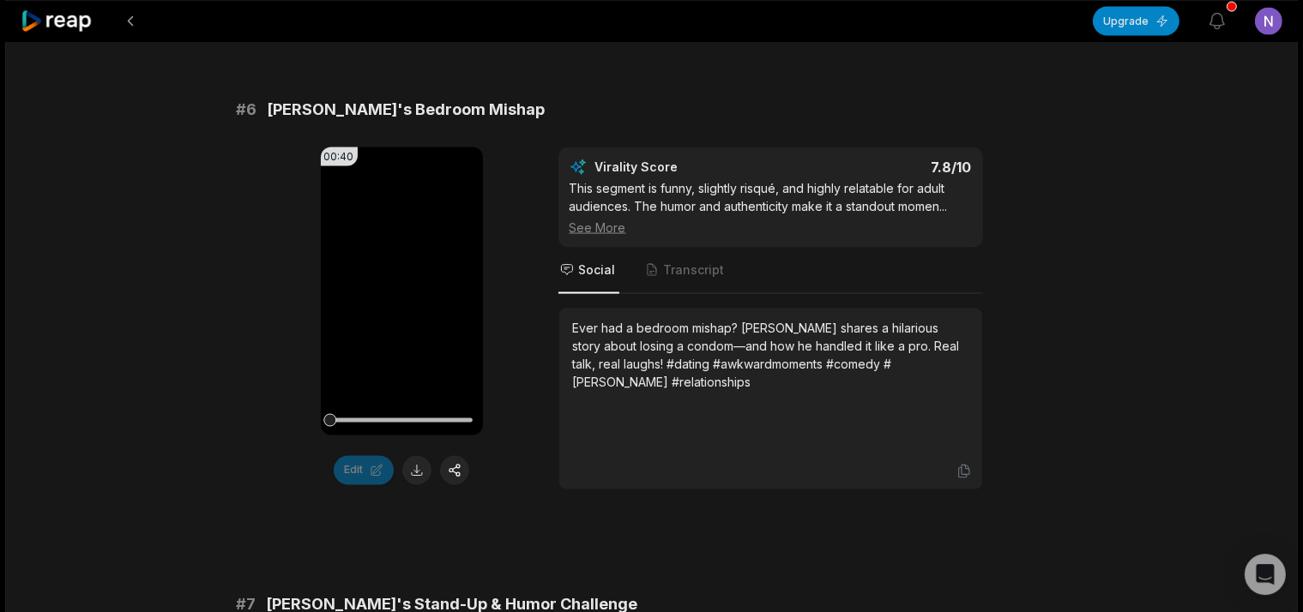
scroll to position [2807, 0]
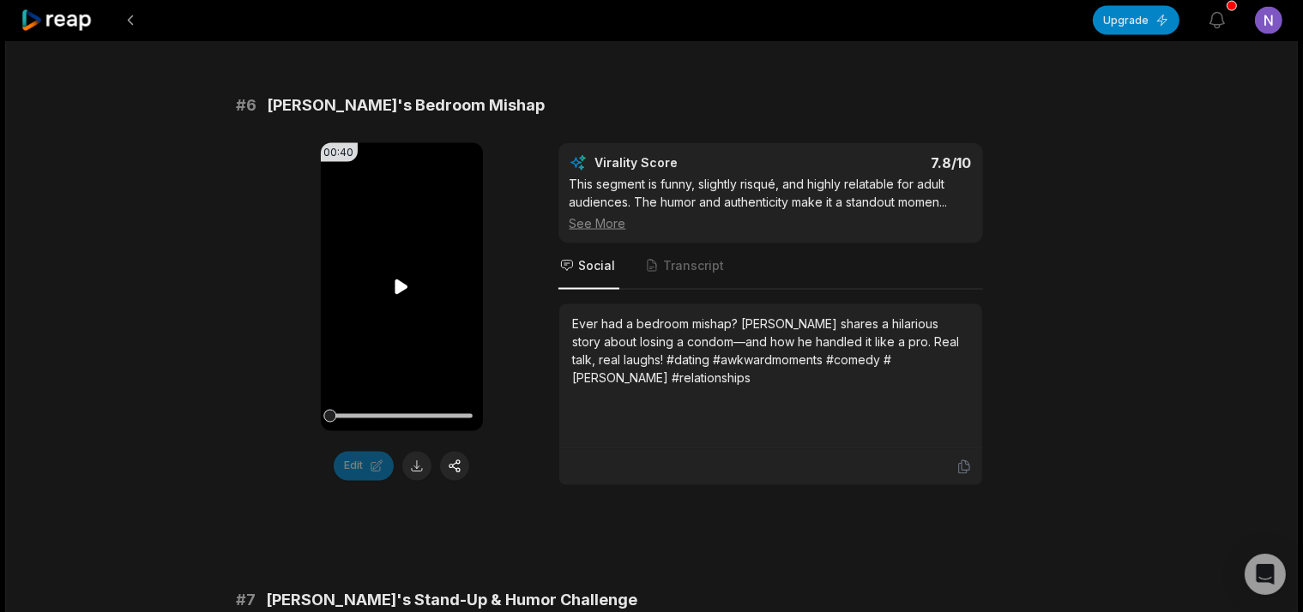
click at [403, 277] on icon at bounding box center [401, 287] width 21 height 21
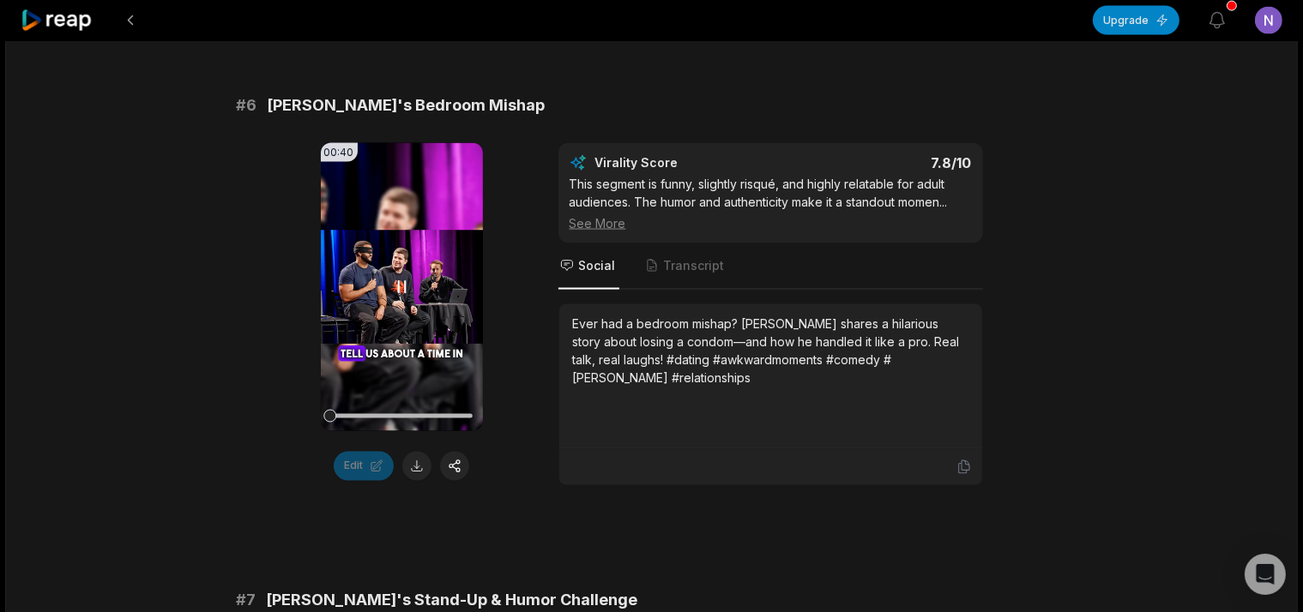
drag, startPoint x: 338, startPoint y: 375, endPoint x: 386, endPoint y: 369, distance: 48.4
click at [386, 401] on div at bounding box center [401, 416] width 142 height 30
click at [382, 263] on video "Your browser does not support mp4 format." at bounding box center [402, 287] width 162 height 288
drag, startPoint x: 384, startPoint y: 371, endPoint x: 292, endPoint y: 376, distance: 91.8
click at [292, 376] on div "00:40 Your browser does not support mp4 format. Edit Virality Score 7.8 /10 Thi…" at bounding box center [652, 314] width 830 height 343
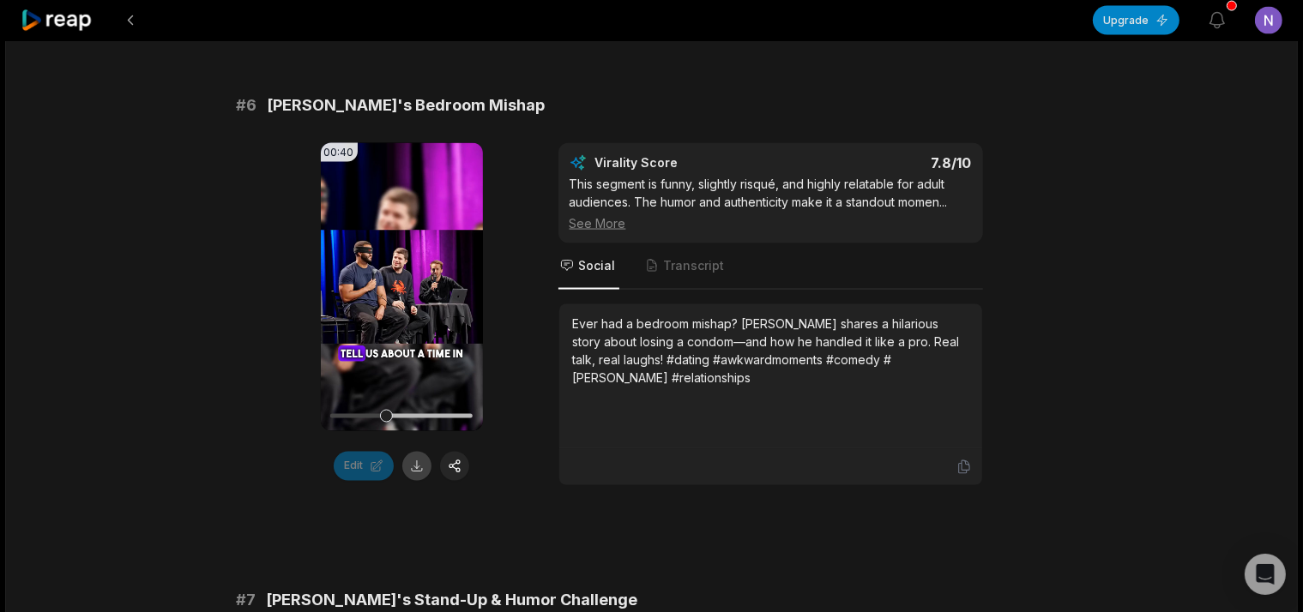
click at [424, 452] on button at bounding box center [416, 466] width 29 height 29
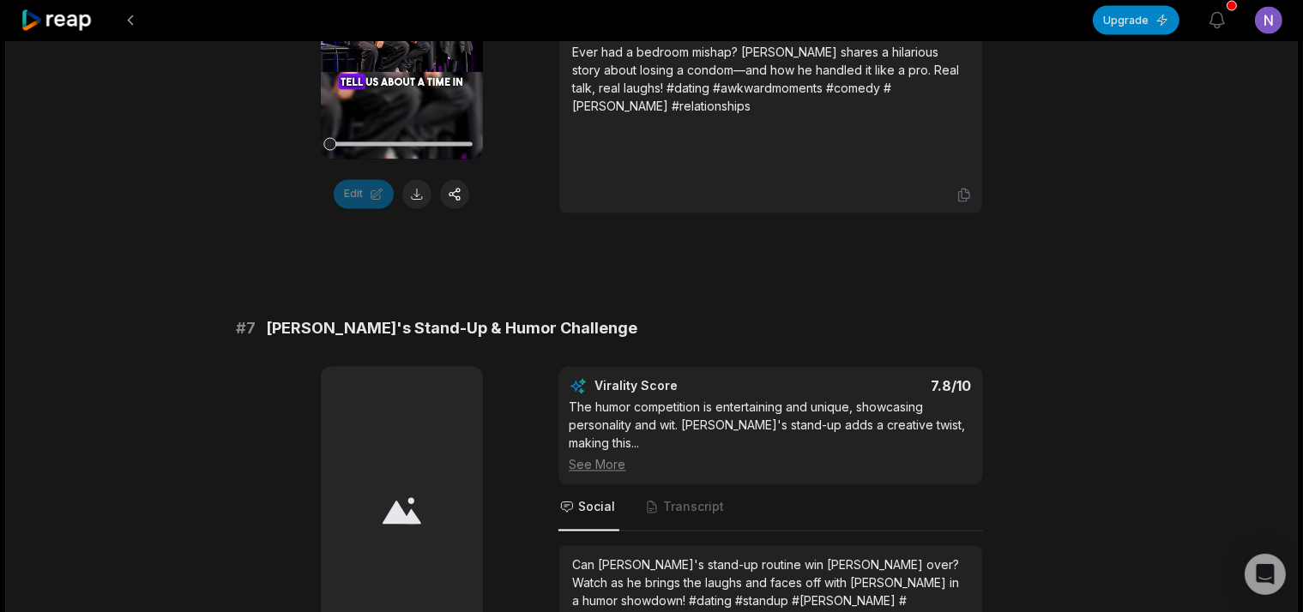
scroll to position [3350, 0]
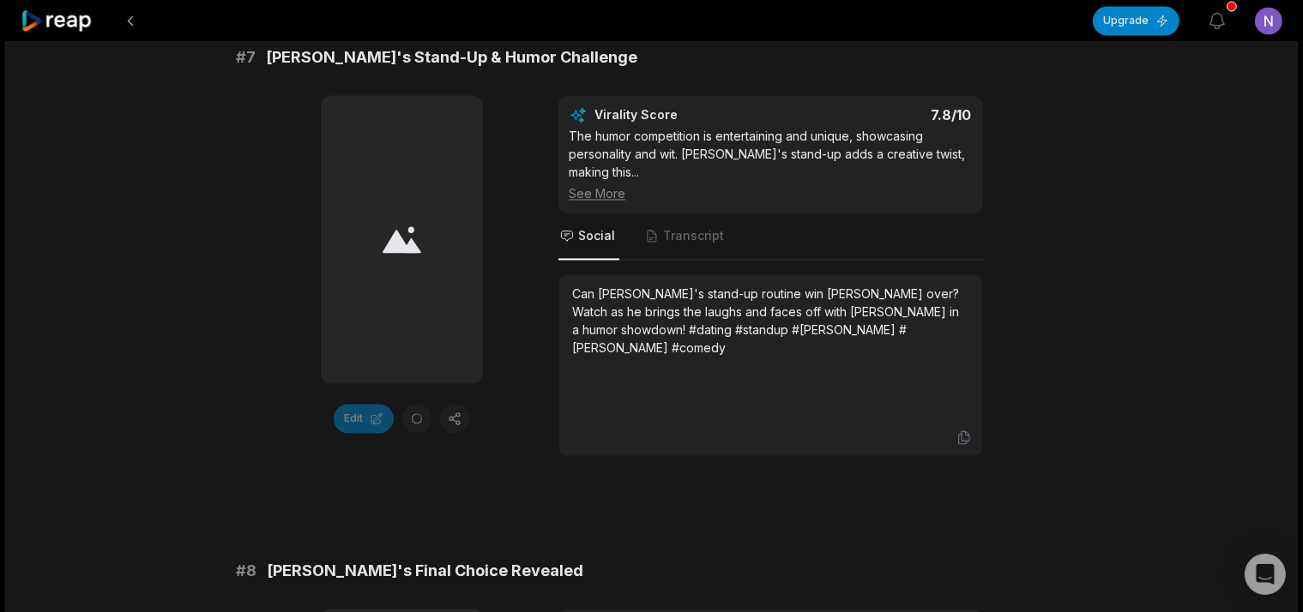
click at [298, 233] on div "Edit Virality Score 7.8 /10 The humor competition is entertaining and unique, s…" at bounding box center [652, 275] width 830 height 361
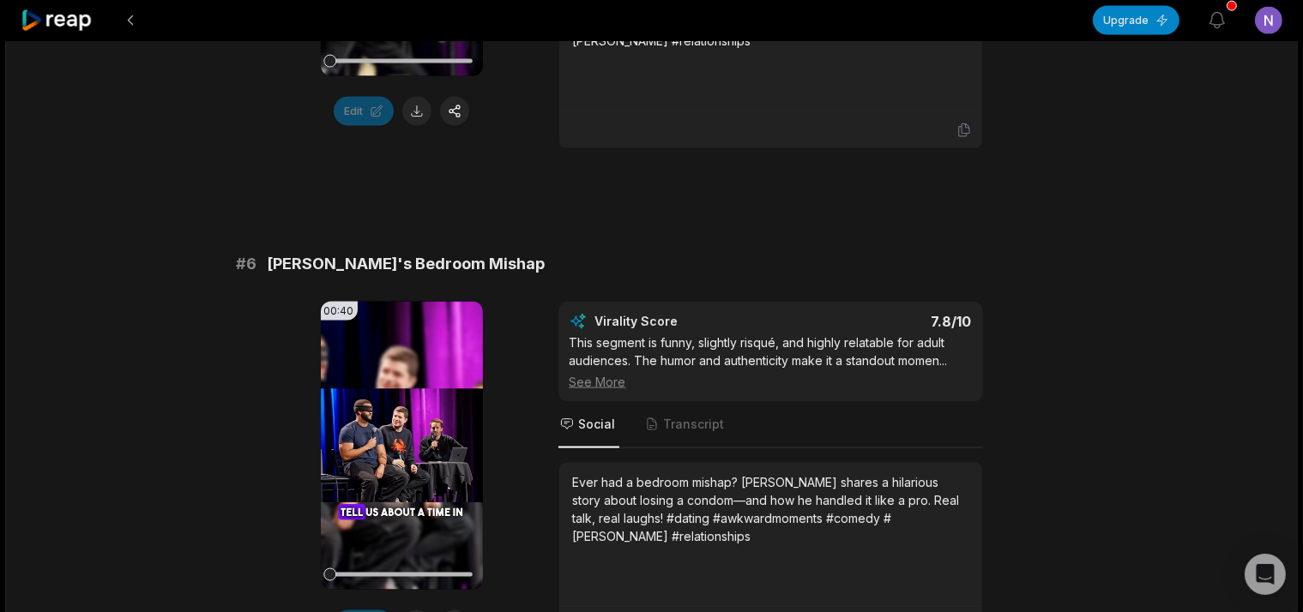
scroll to position [2739, 0]
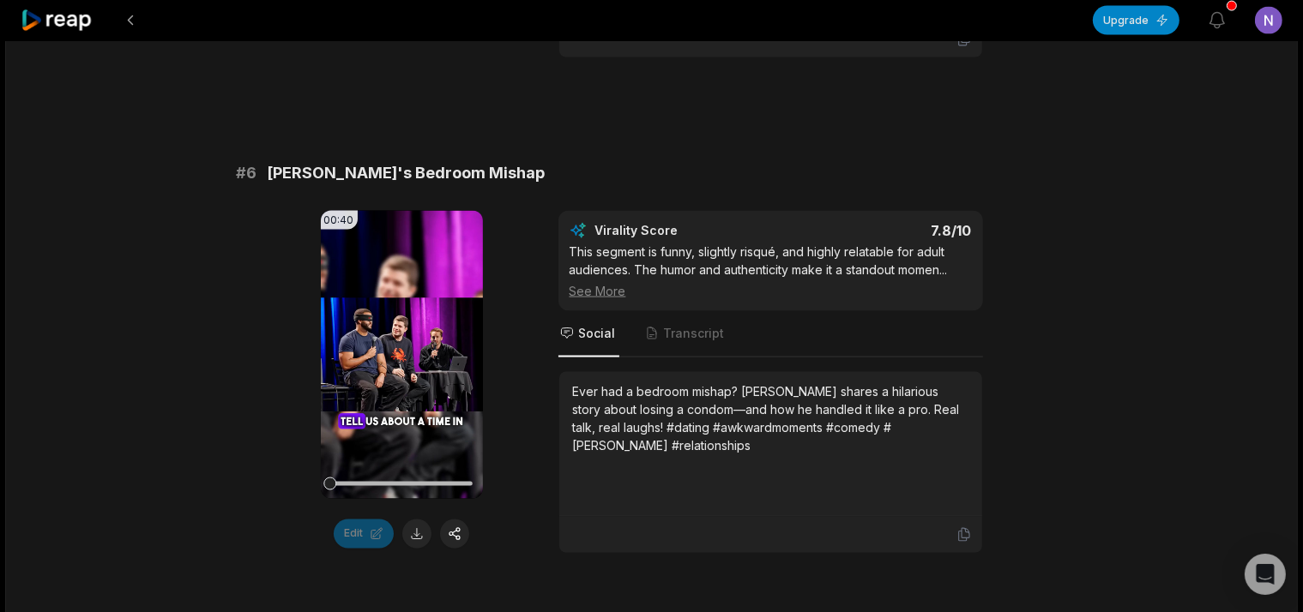
click at [130, 323] on div "53:38 Three Girls Compete For Gentle Giant | UpDating 29 min ago English en 00:…" at bounding box center [651, 11] width 1292 height 5418
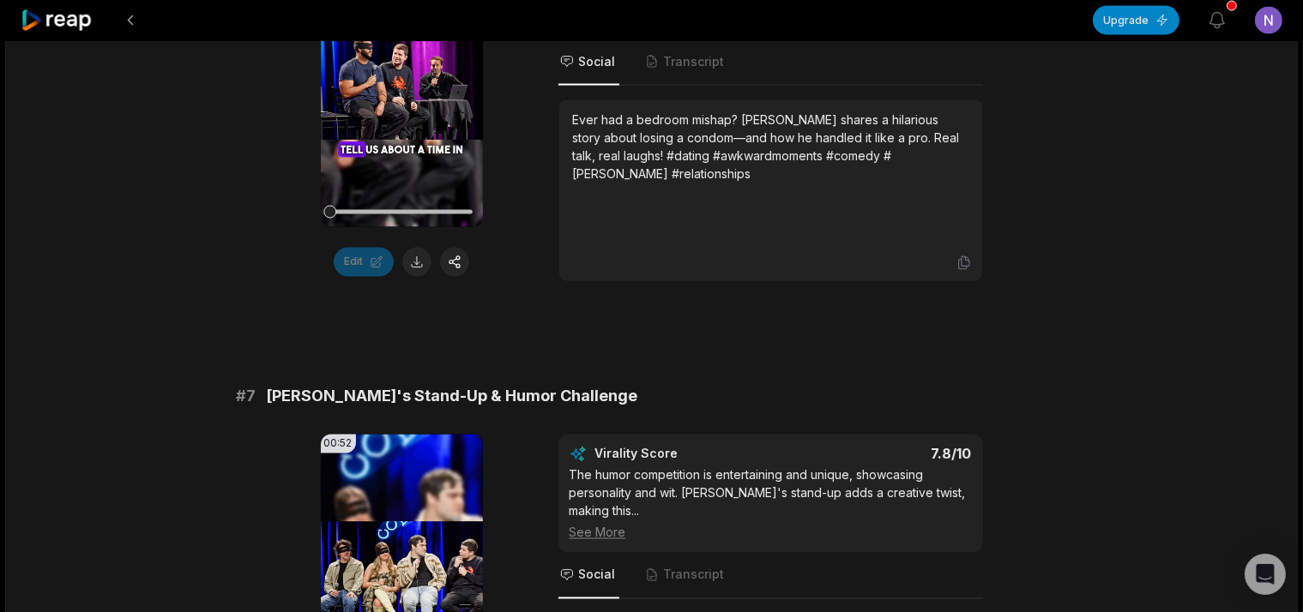
scroll to position [3282, 0]
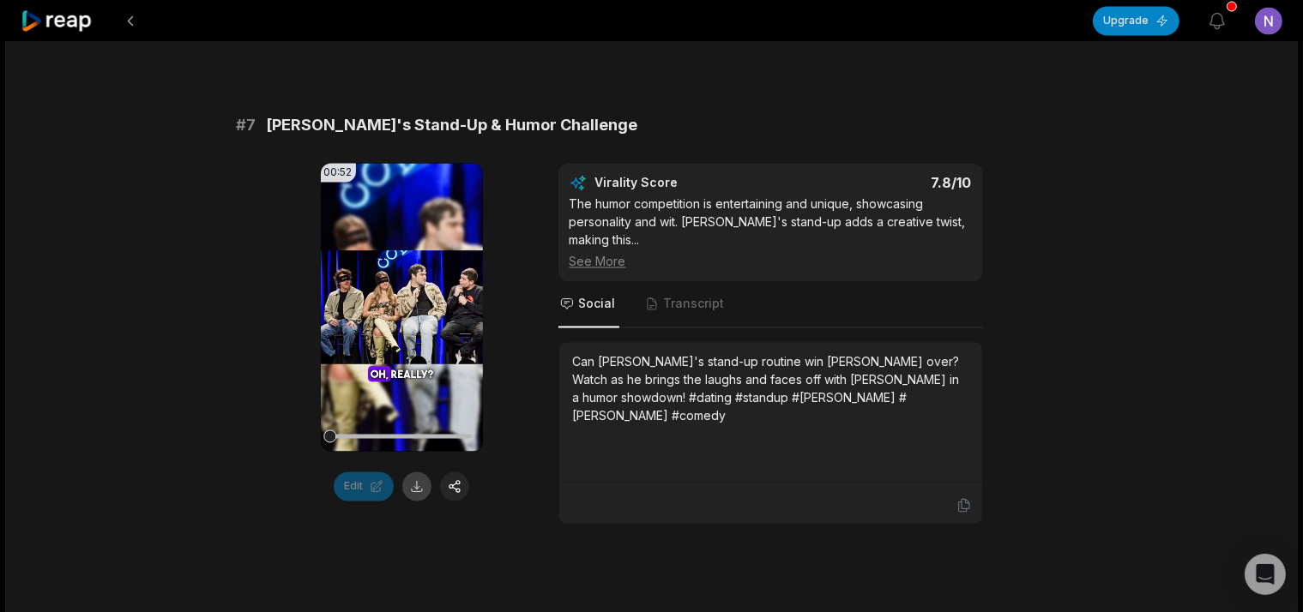
click at [424, 472] on button at bounding box center [416, 486] width 29 height 29
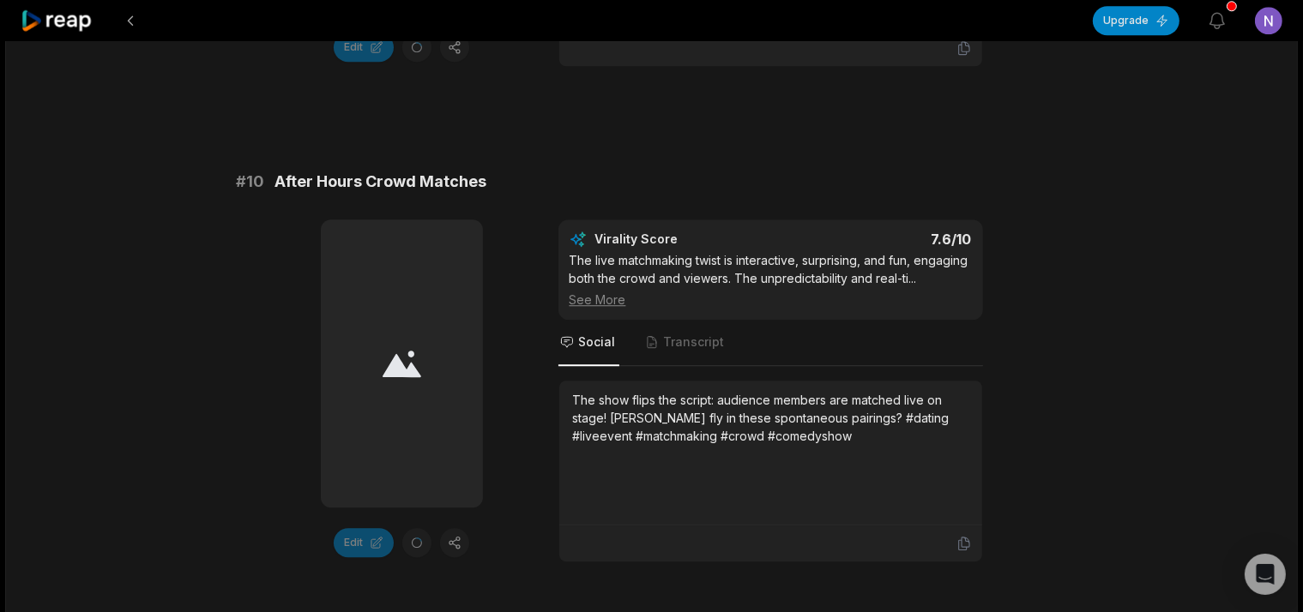
scroll to position [4822, 0]
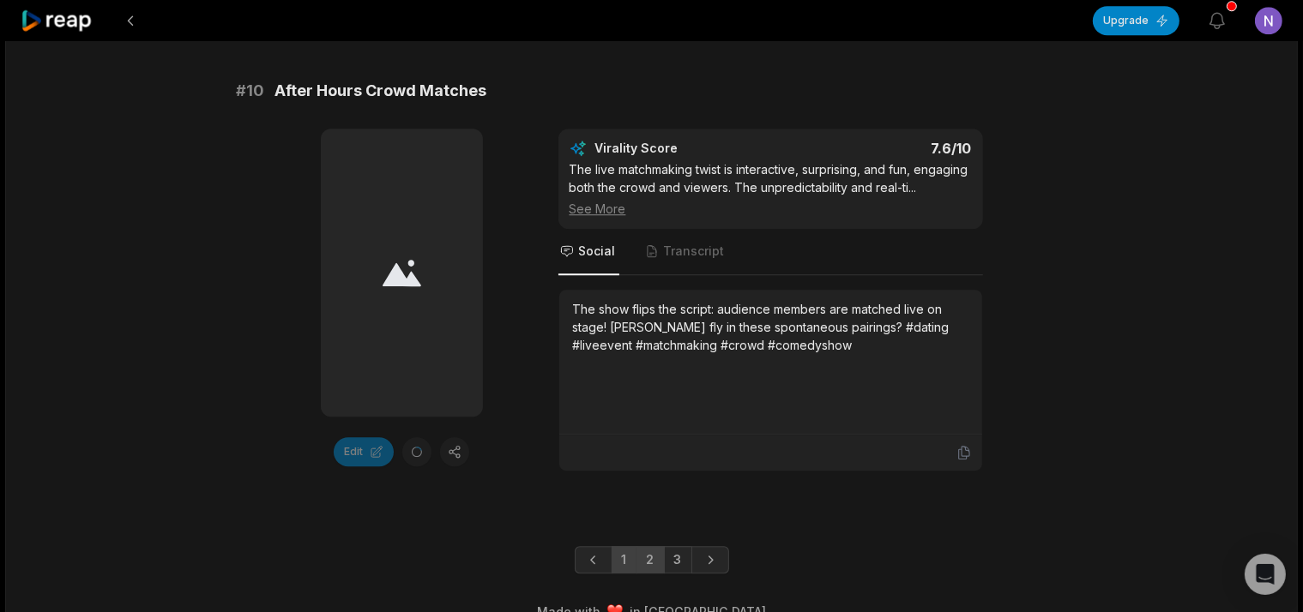
click at [647, 546] on link "2" at bounding box center [650, 559] width 28 height 27
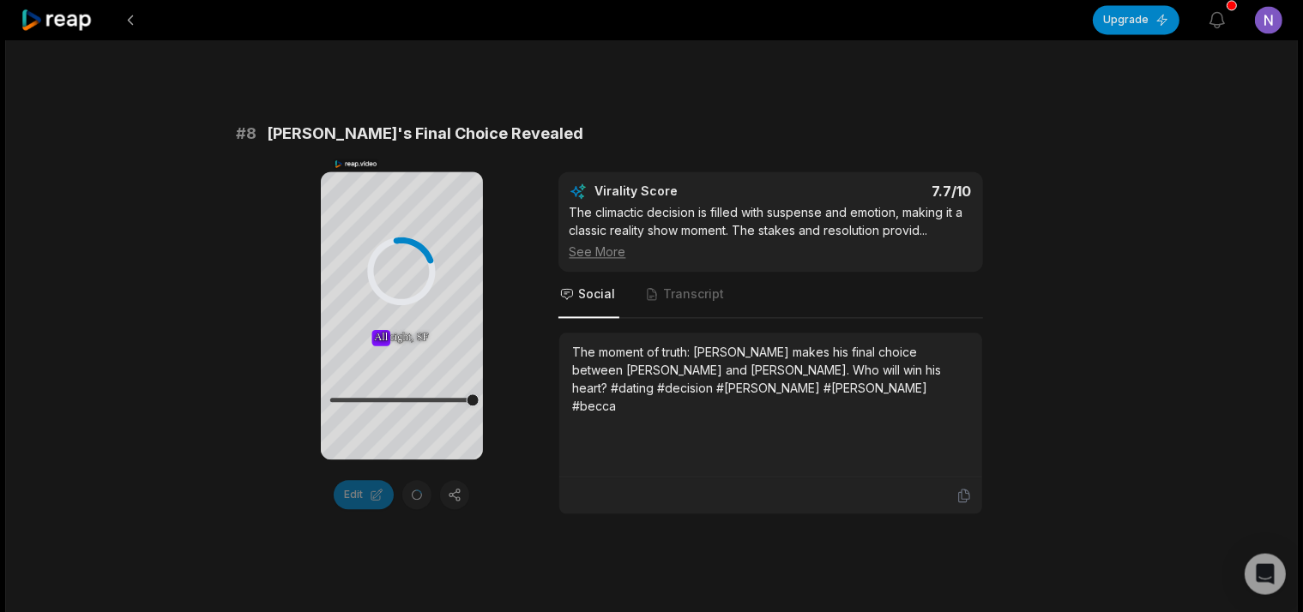
scroll to position [3803, 0]
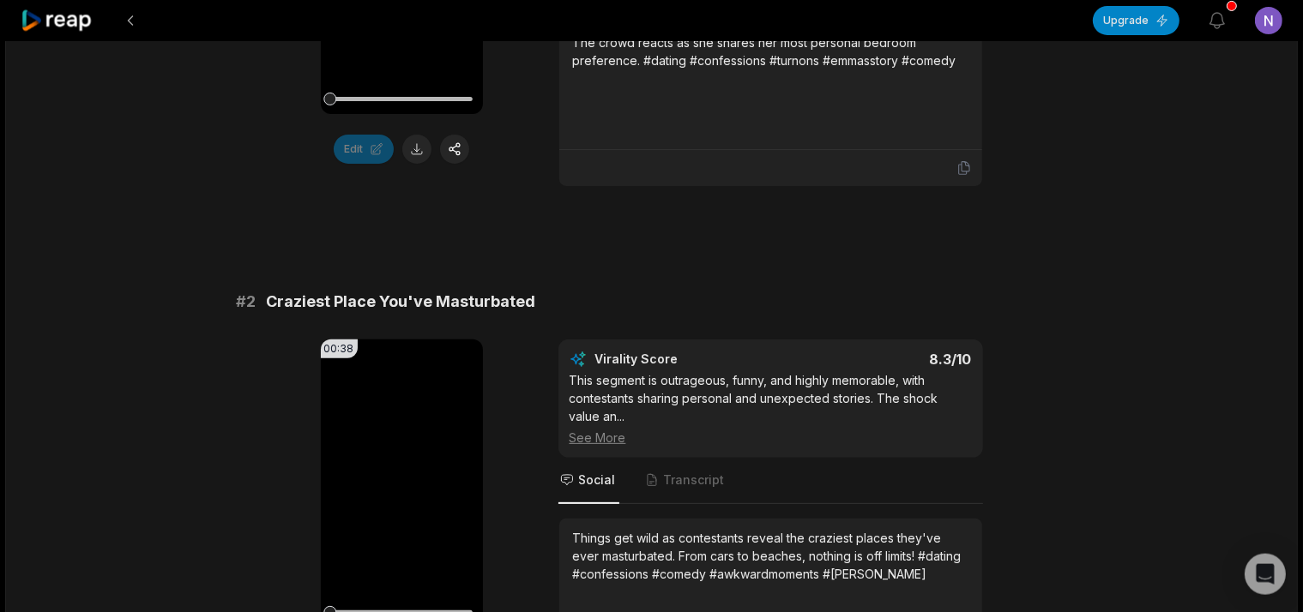
scroll to position [659, 0]
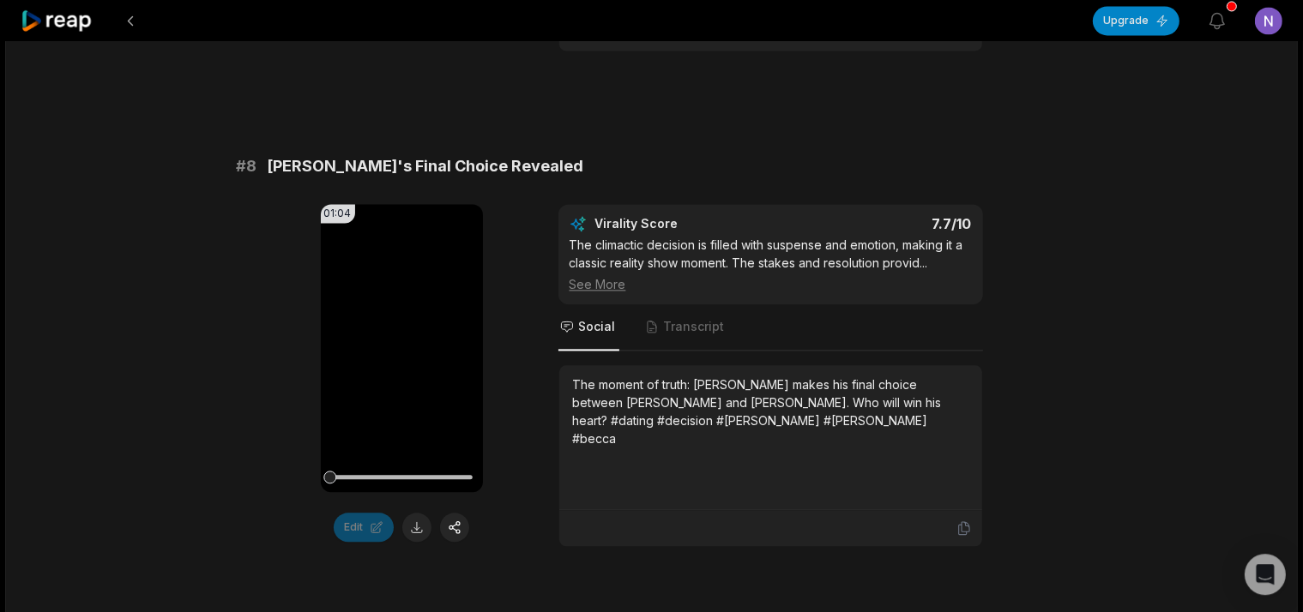
scroll to position [3829, 0]
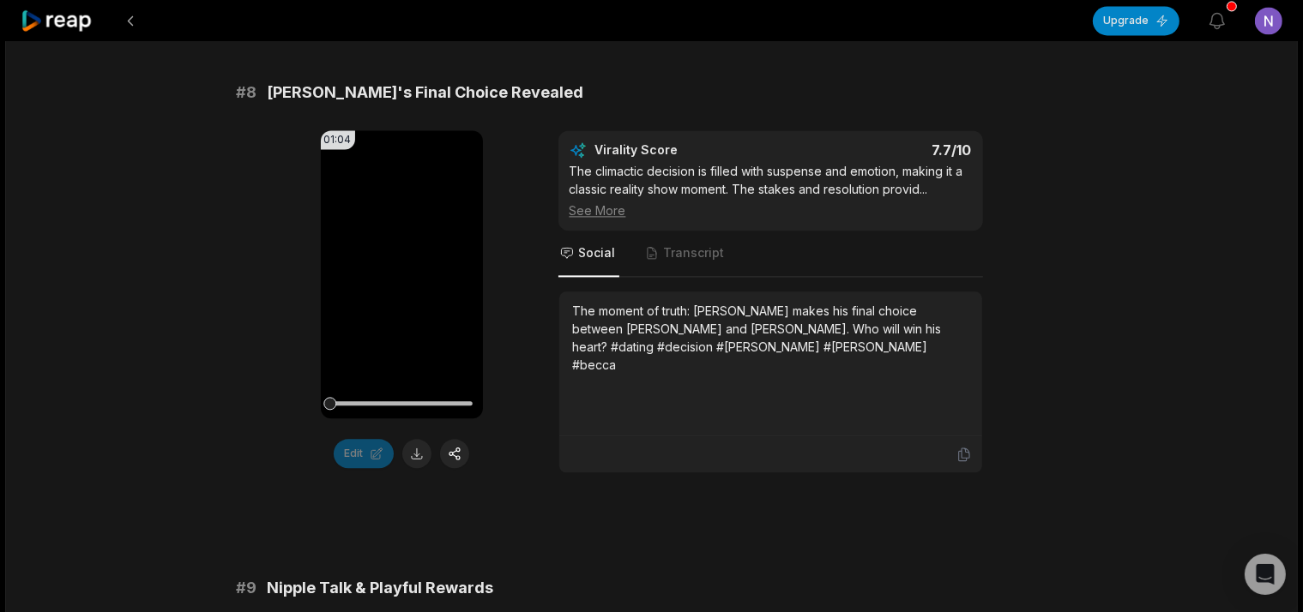
click at [244, 322] on div "01:04 Your browser does not support mp4 format. Edit Virality Score 7.7 /10 The…" at bounding box center [652, 301] width 830 height 343
click at [412, 439] on button at bounding box center [416, 453] width 29 height 29
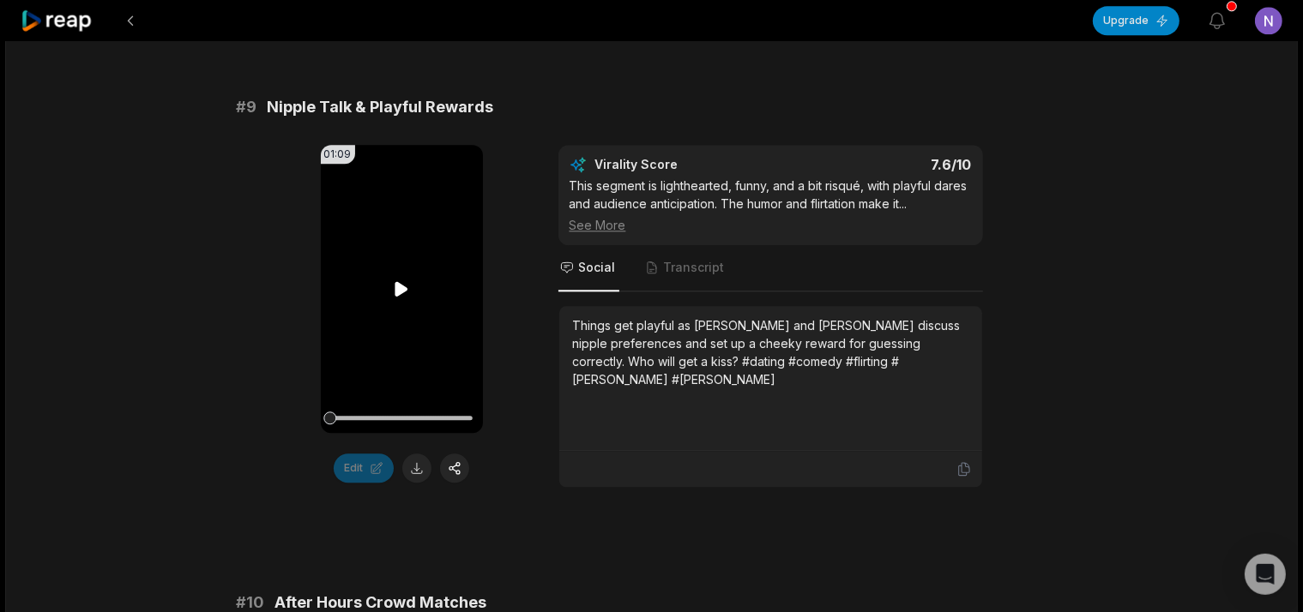
scroll to position [4372, 0]
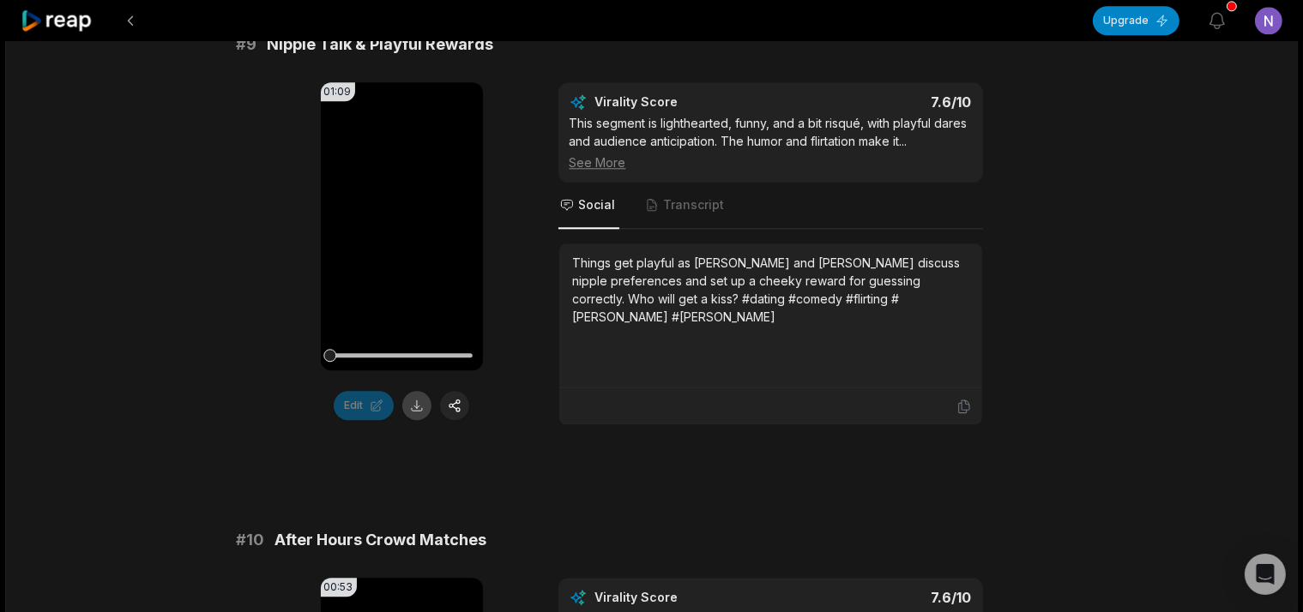
click at [416, 391] on button at bounding box center [416, 405] width 29 height 29
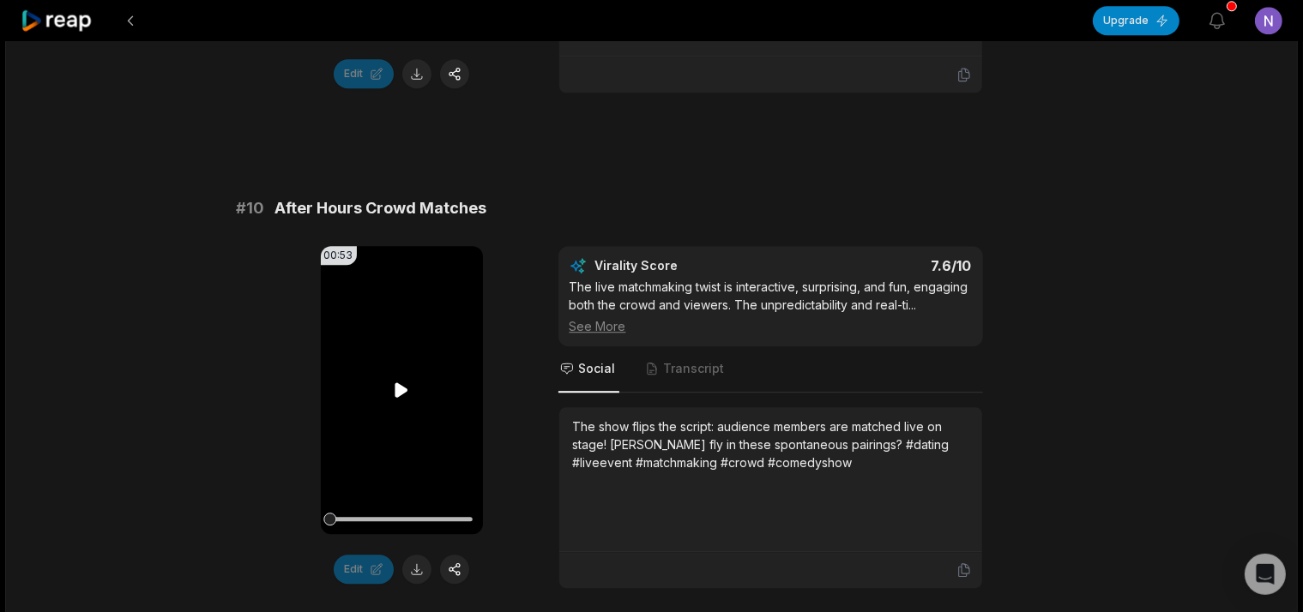
scroll to position [4734, 0]
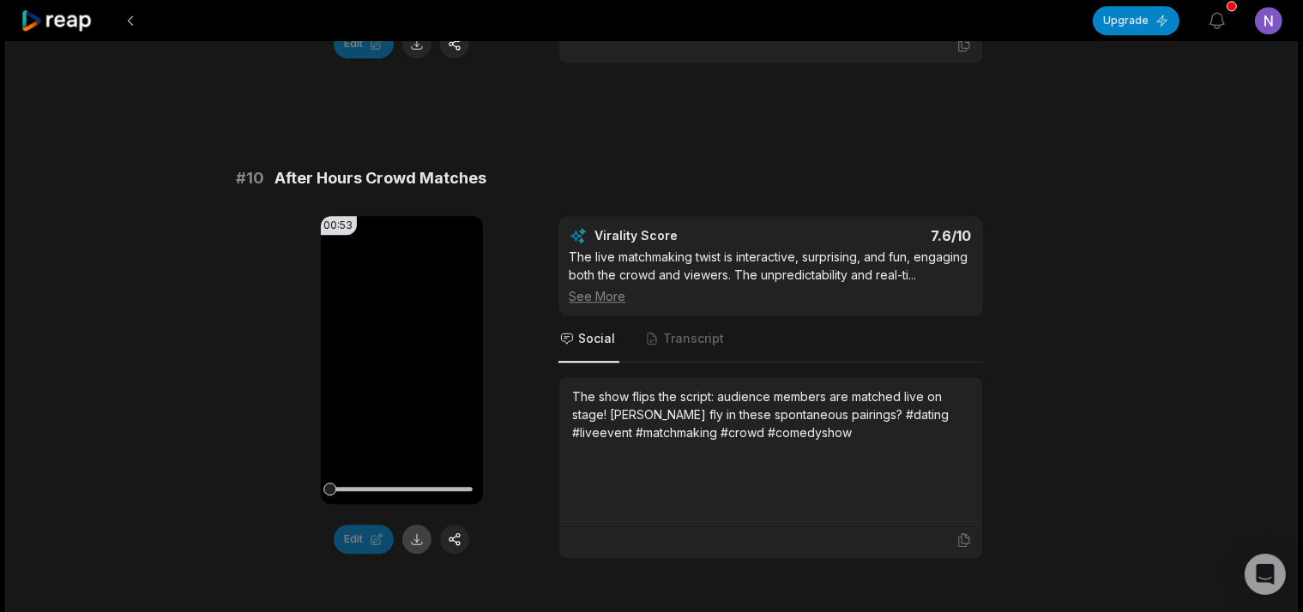
click at [414, 525] on button at bounding box center [416, 539] width 29 height 29
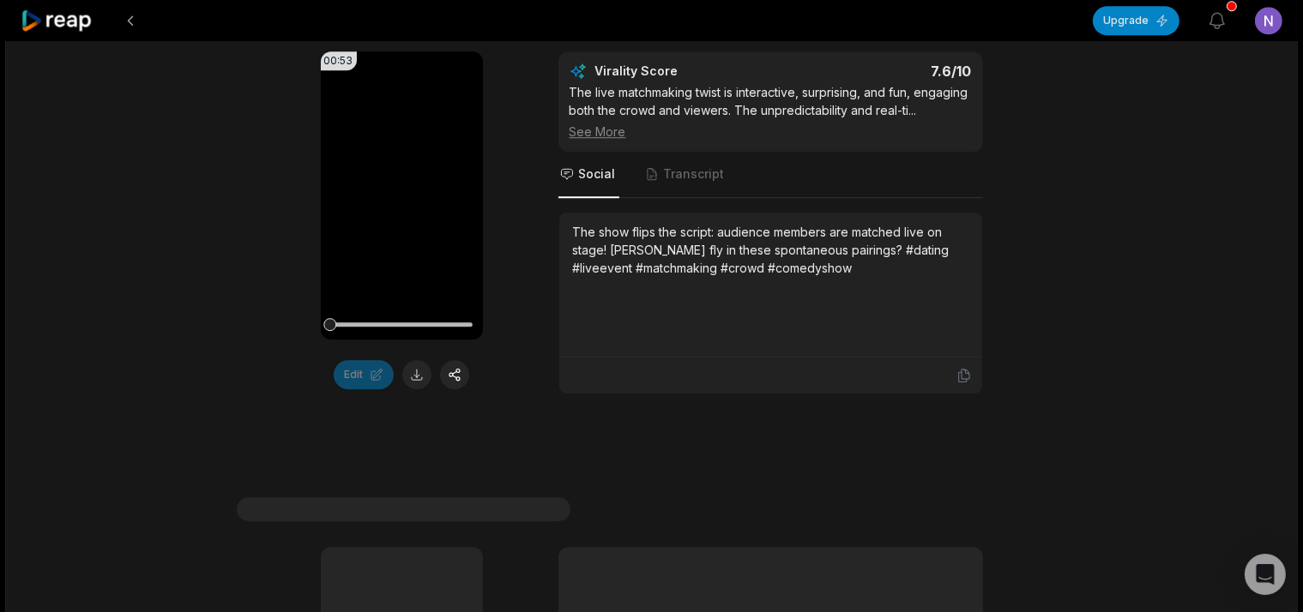
scroll to position [4774, 0]
